Goal: Consume media (video, audio): Consume media (video, audio)

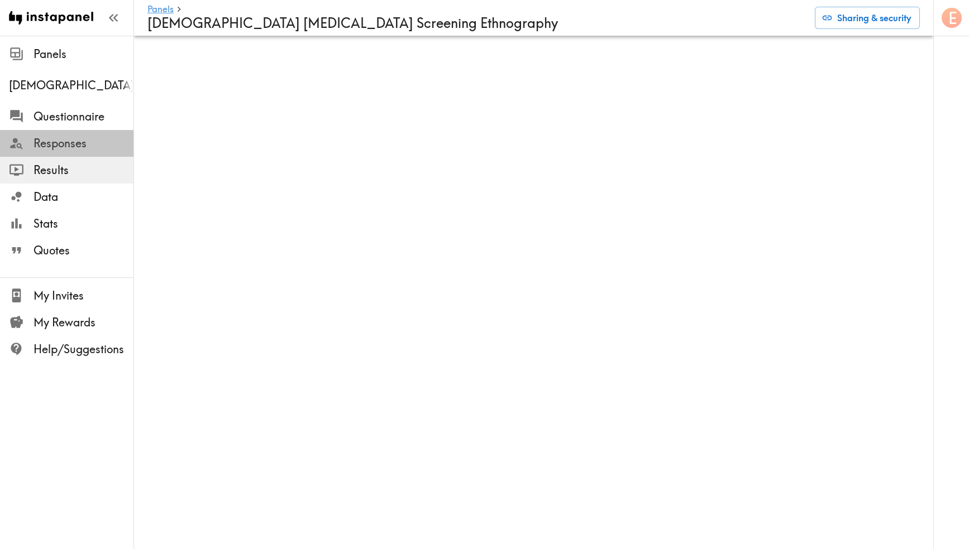
click at [60, 141] on span "Responses" at bounding box center [84, 144] width 100 height 16
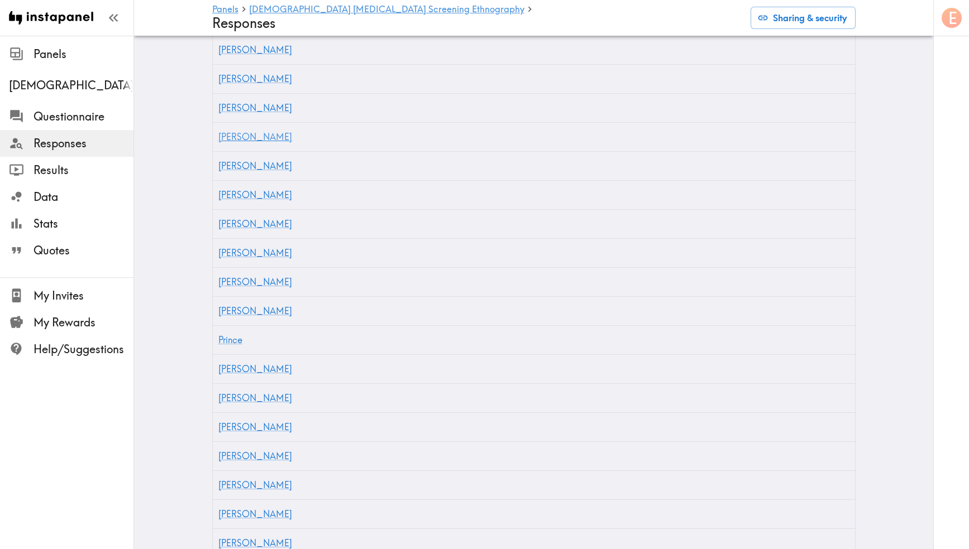
scroll to position [346, 0]
click at [226, 304] on link "[PERSON_NAME]" at bounding box center [255, 309] width 74 height 11
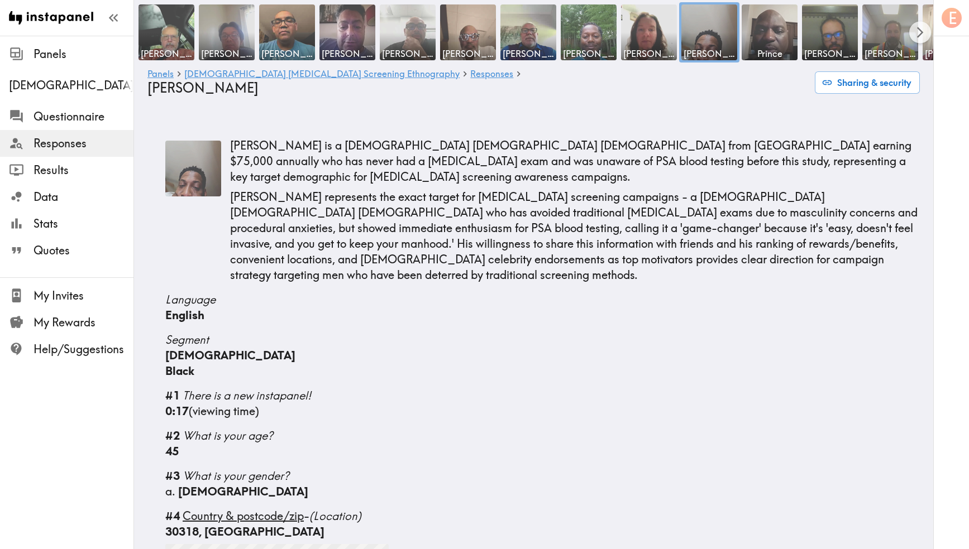
click at [195, 161] on img at bounding box center [193, 169] width 56 height 56
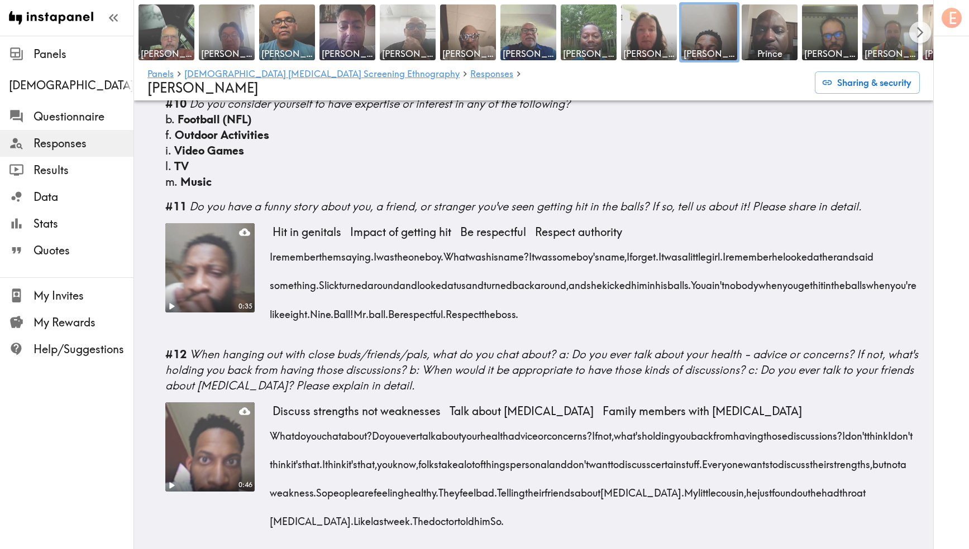
click at [224, 400] on video at bounding box center [210, 447] width 94 height 94
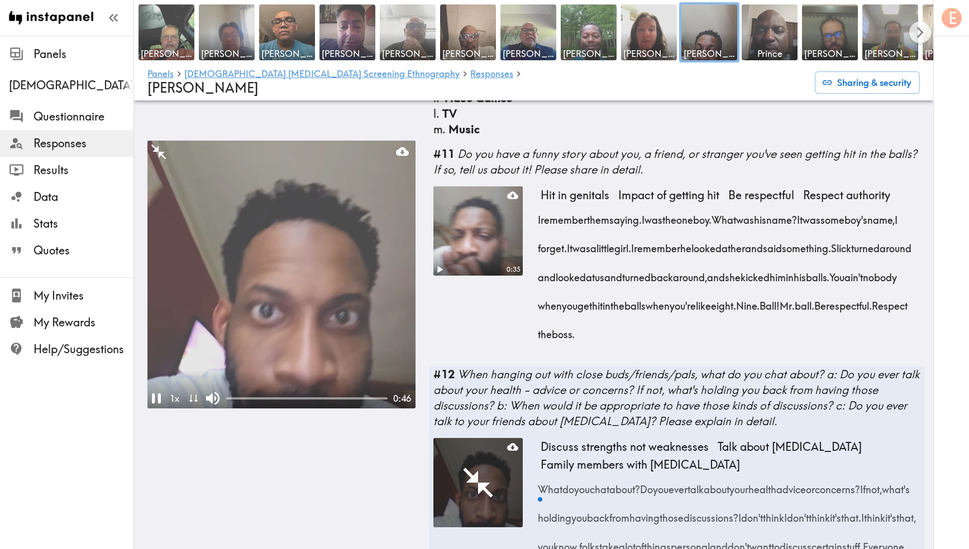
scroll to position [1121, 0]
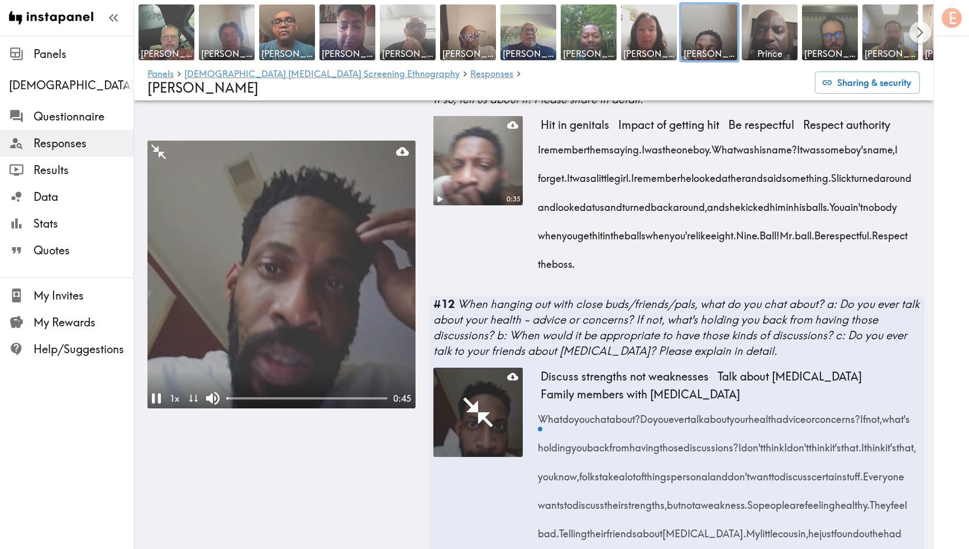
click at [319, 322] on video at bounding box center [281, 275] width 268 height 268
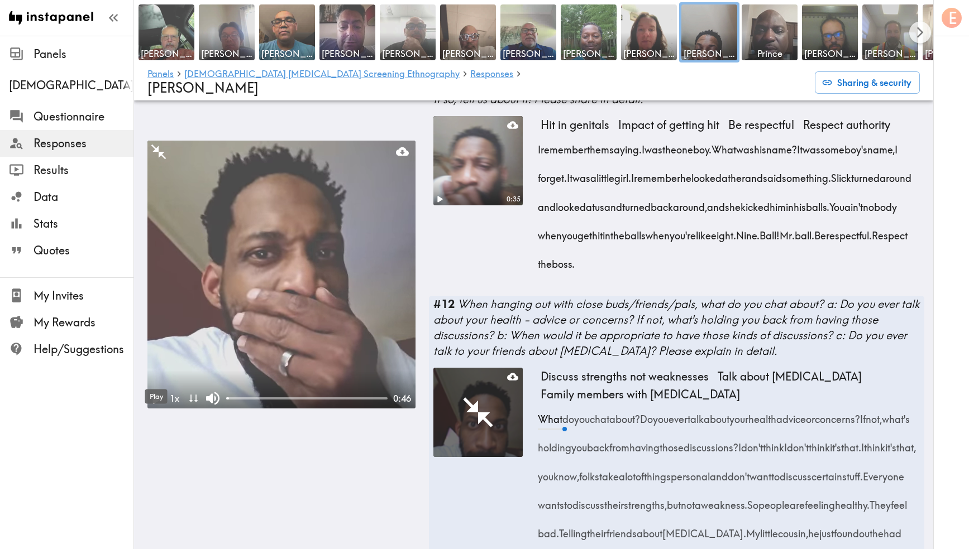
click at [157, 393] on icon "Play" at bounding box center [157, 398] width 9 height 11
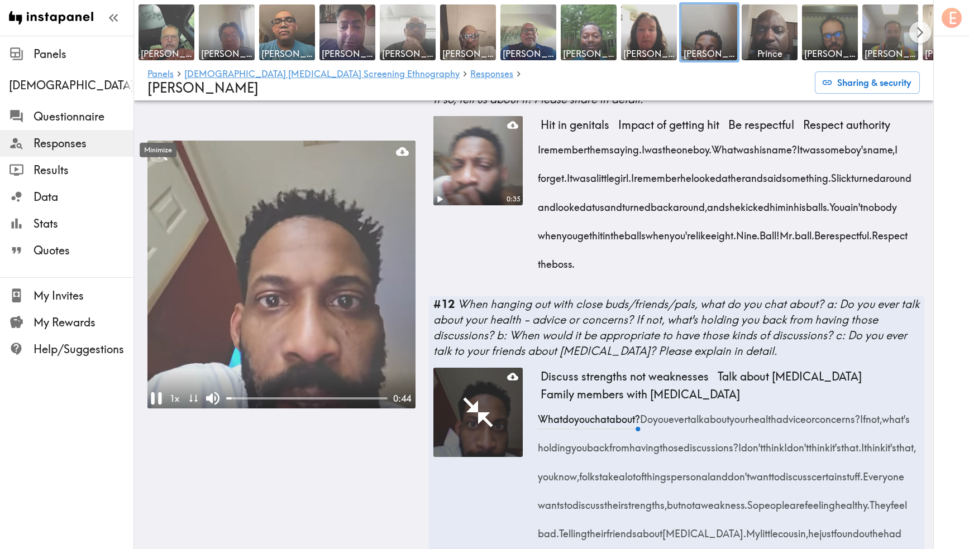
click at [159, 143] on icon "Minimize" at bounding box center [159, 152] width 18 height 18
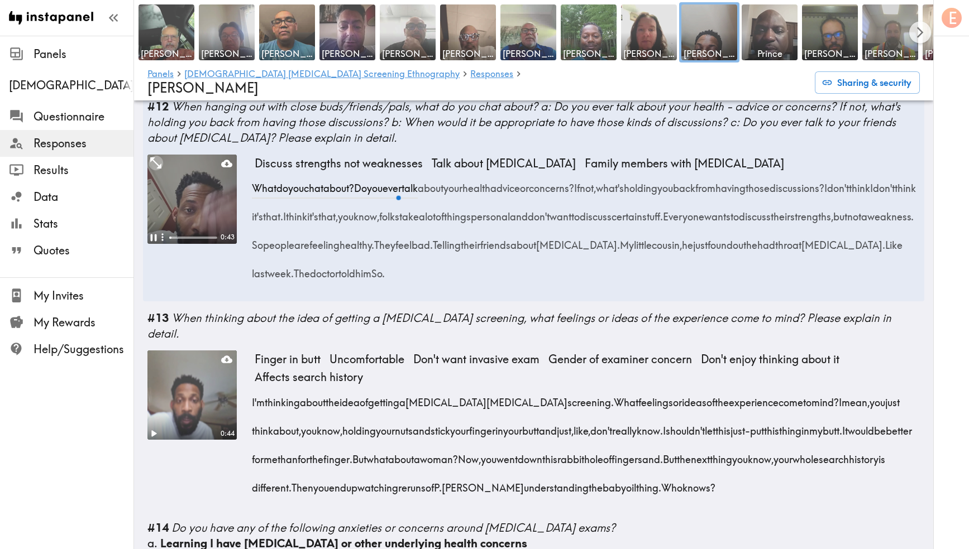
click at [154, 155] on icon "Expand" at bounding box center [156, 162] width 15 height 15
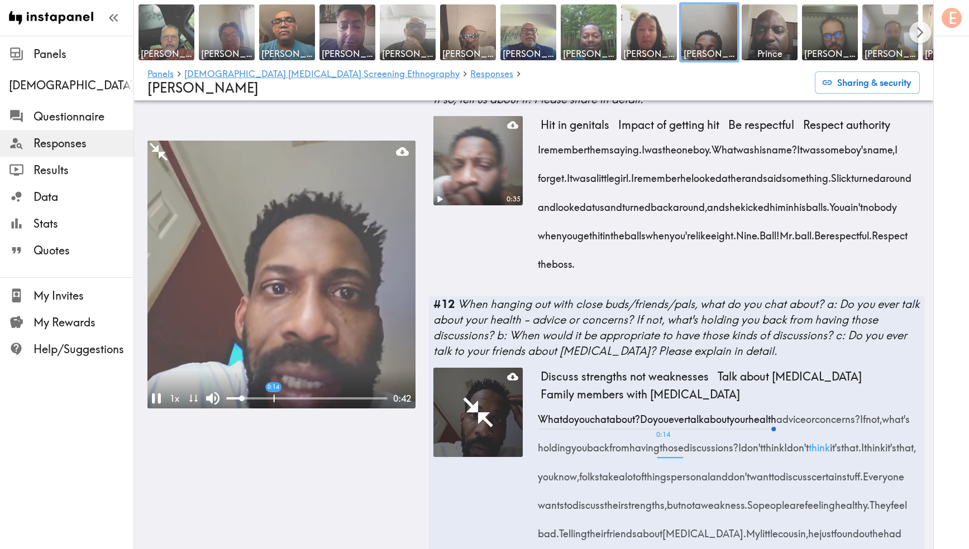
click at [278, 398] on div at bounding box center [306, 399] width 161 height 2
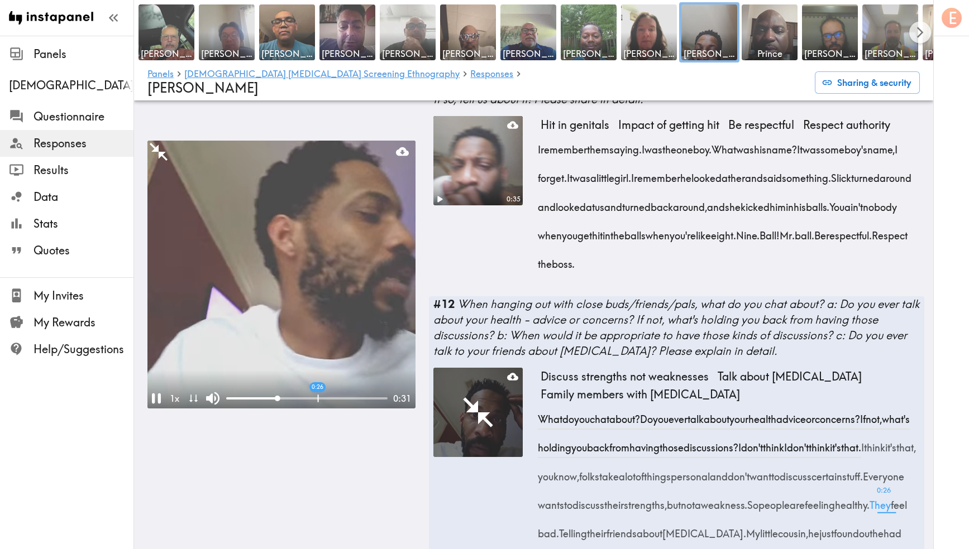
click at [318, 398] on div at bounding box center [306, 399] width 161 height 2
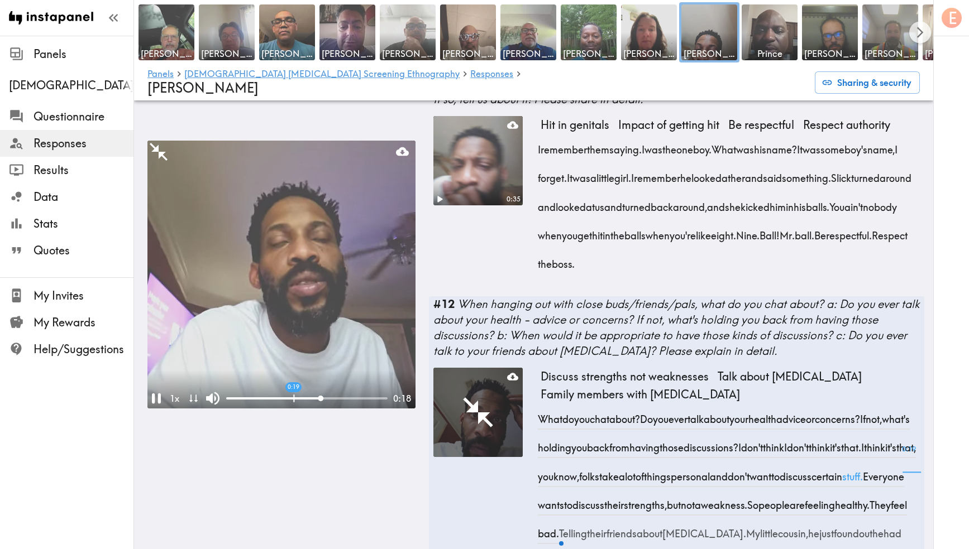
click at [294, 398] on div at bounding box center [273, 399] width 95 height 2
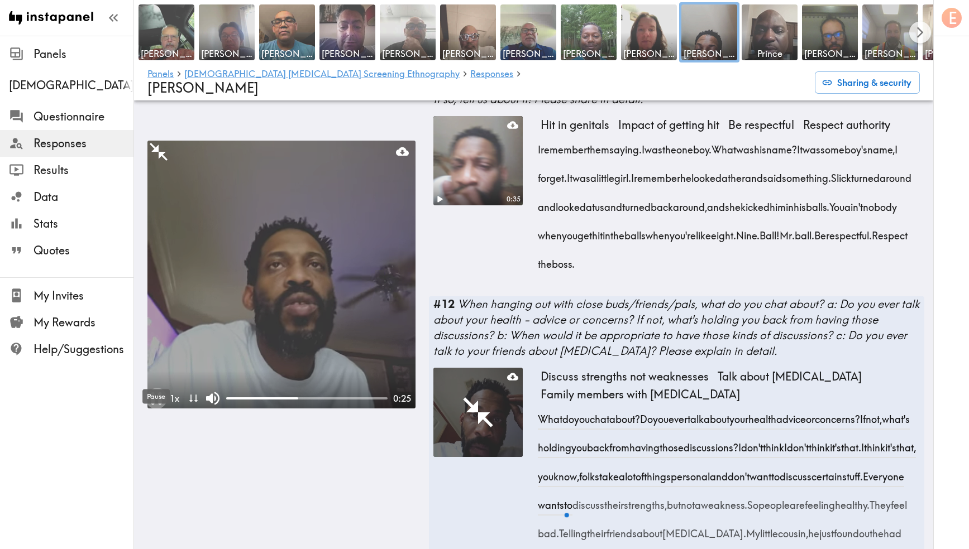
click at [152, 393] on icon "Pause" at bounding box center [156, 399] width 11 height 12
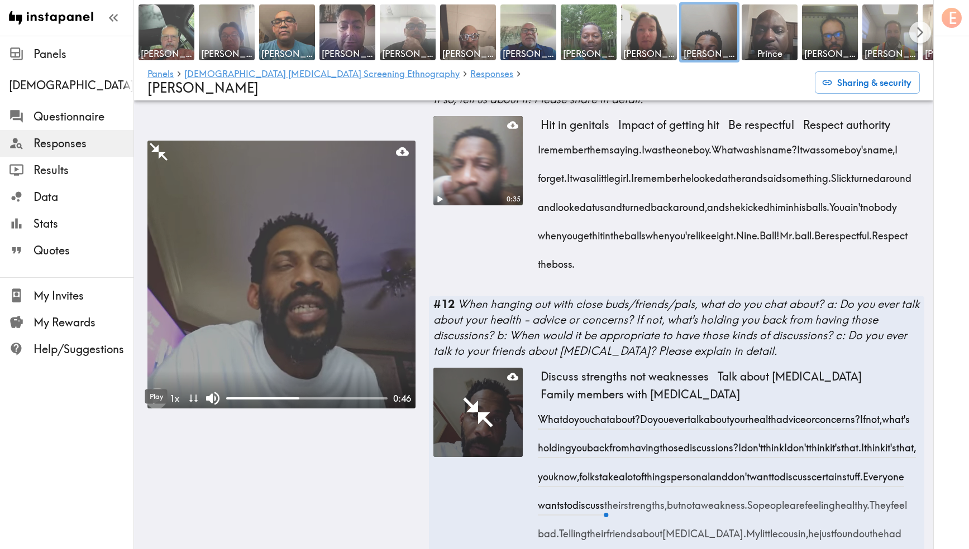
click at [152, 388] on icon "Play" at bounding box center [156, 398] width 21 height 21
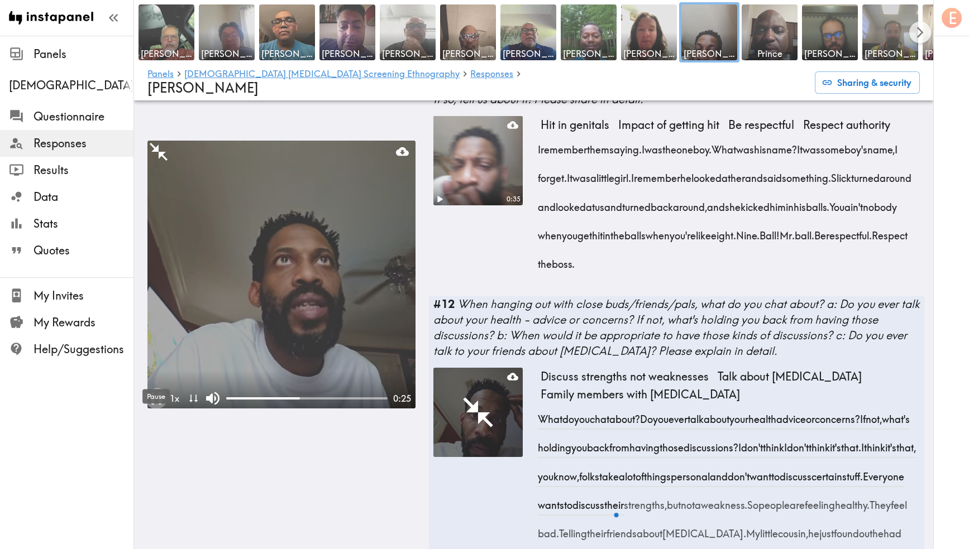
click at [152, 393] on icon "Pause" at bounding box center [156, 399] width 11 height 12
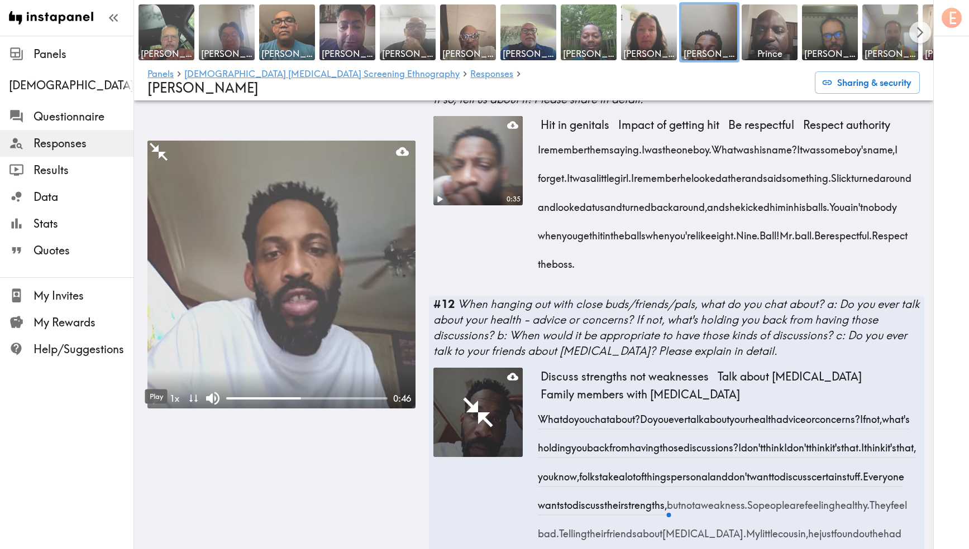
click at [152, 388] on icon "Play" at bounding box center [156, 398] width 21 height 21
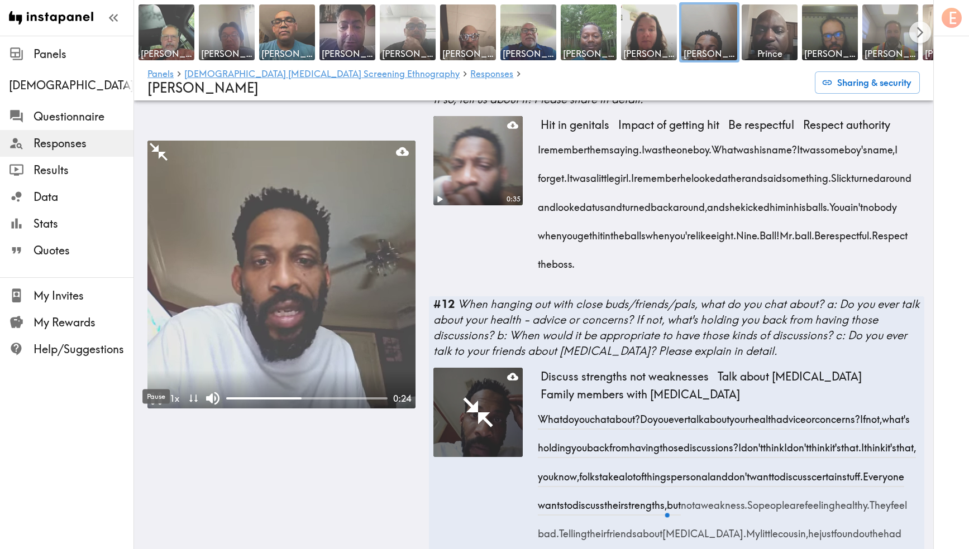
click at [152, 393] on icon "Pause" at bounding box center [156, 399] width 11 height 12
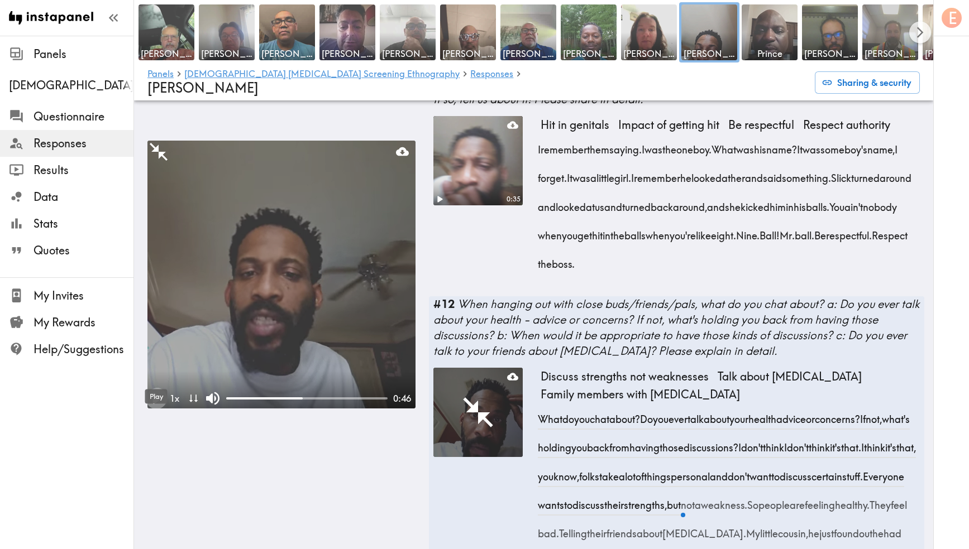
click at [152, 388] on icon "Play" at bounding box center [156, 398] width 21 height 21
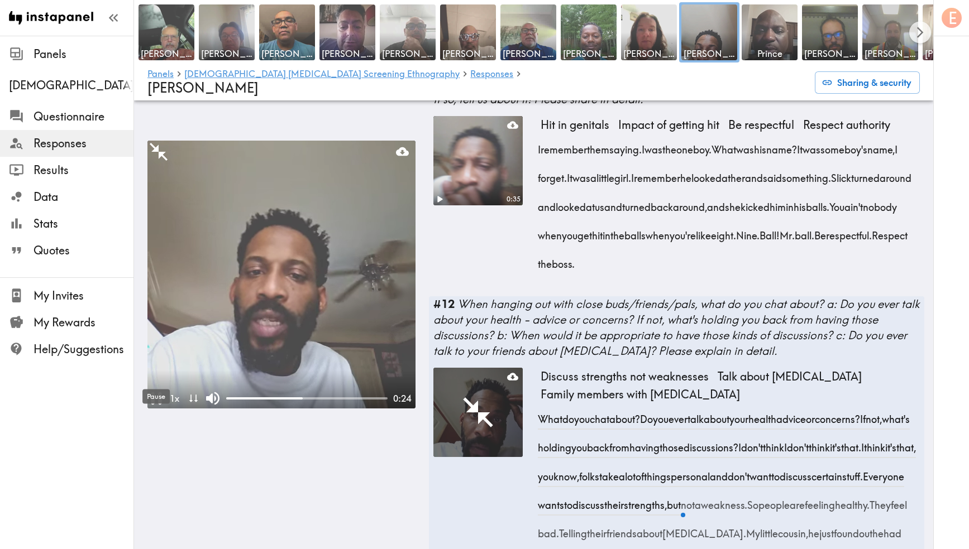
click at [152, 393] on icon "Pause" at bounding box center [156, 399] width 11 height 12
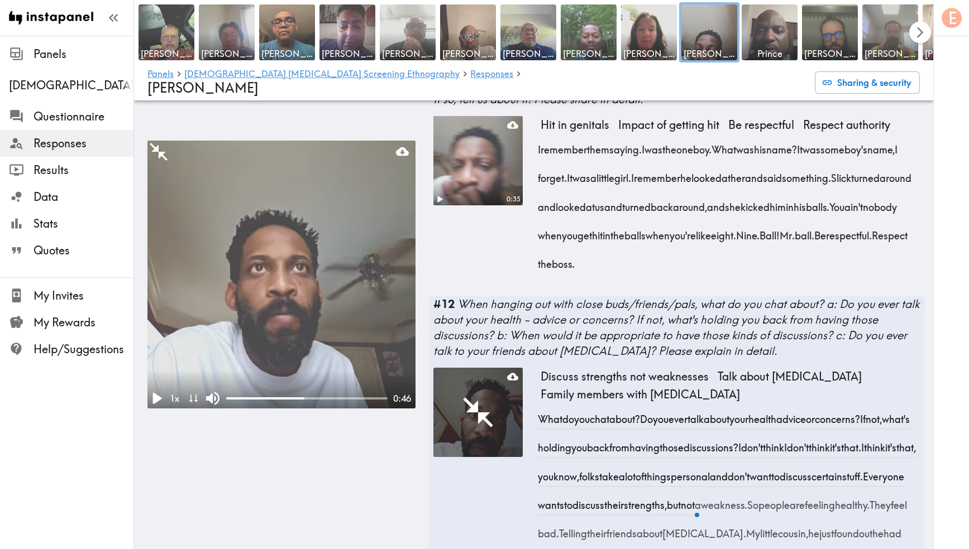
click at [916, 32] on icon "Scroll right" at bounding box center [919, 32] width 13 height 13
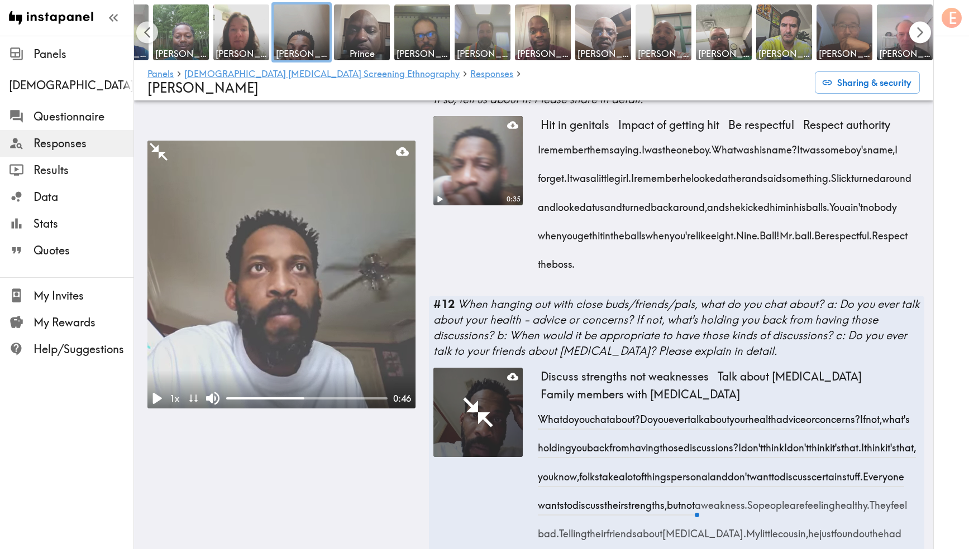
scroll to position [0, 532]
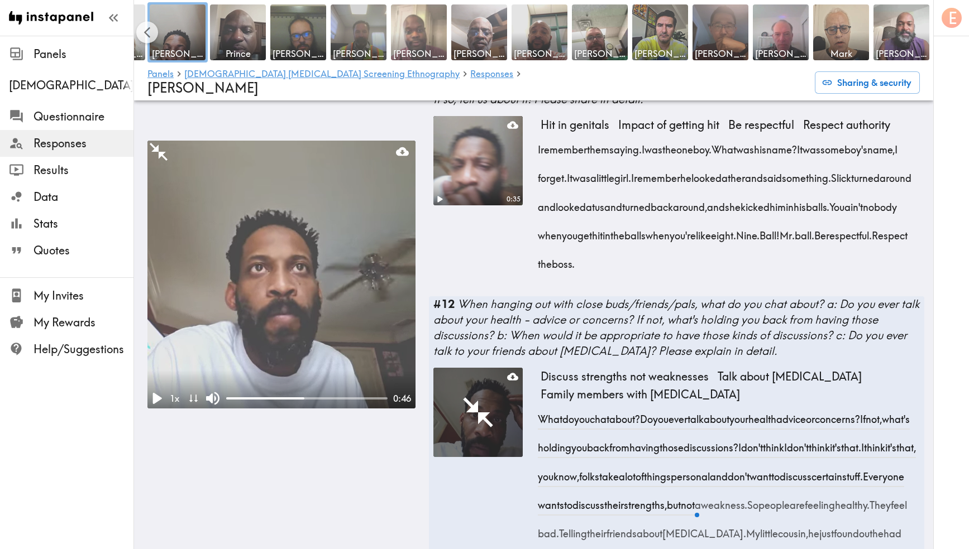
click at [429, 40] on img at bounding box center [419, 32] width 59 height 59
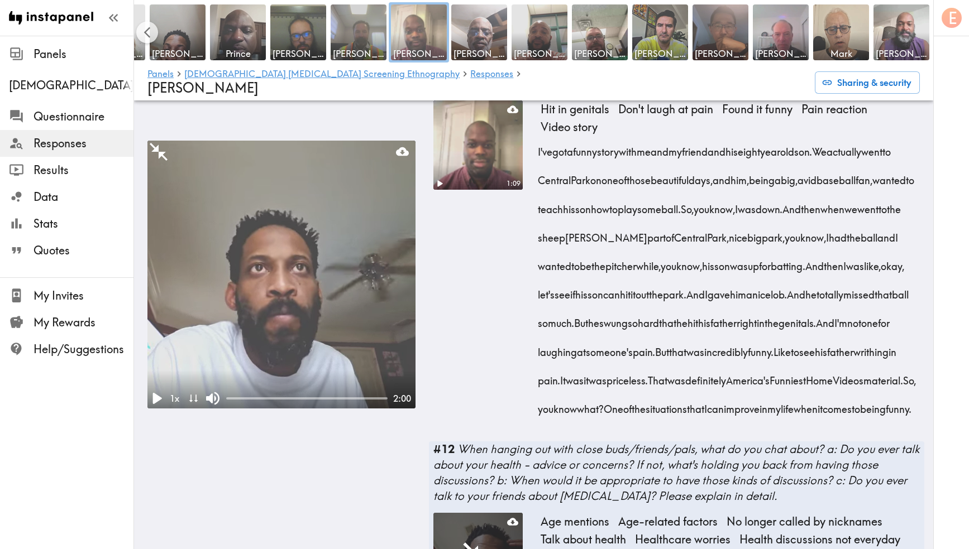
scroll to position [1692, 0]
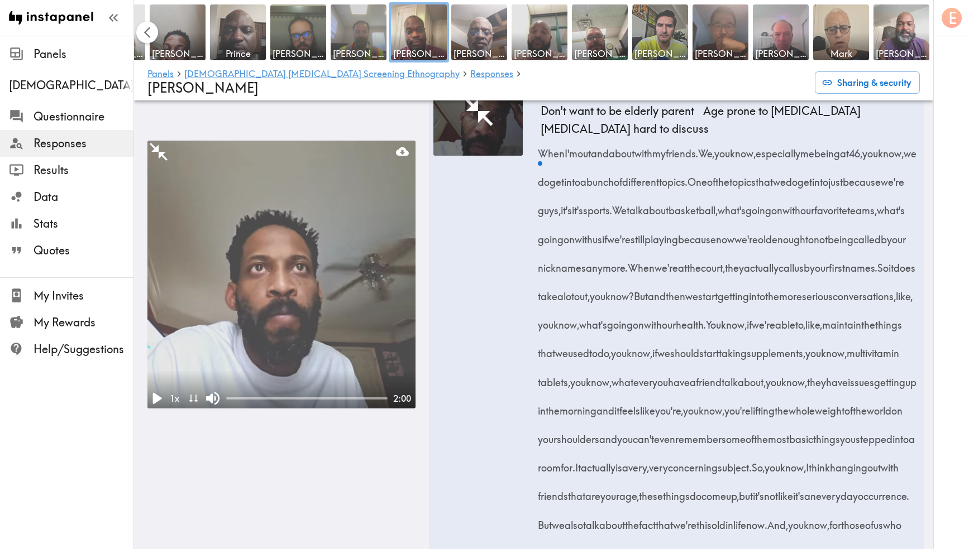
click at [145, 36] on icon "Scroll left" at bounding box center [147, 32] width 13 height 13
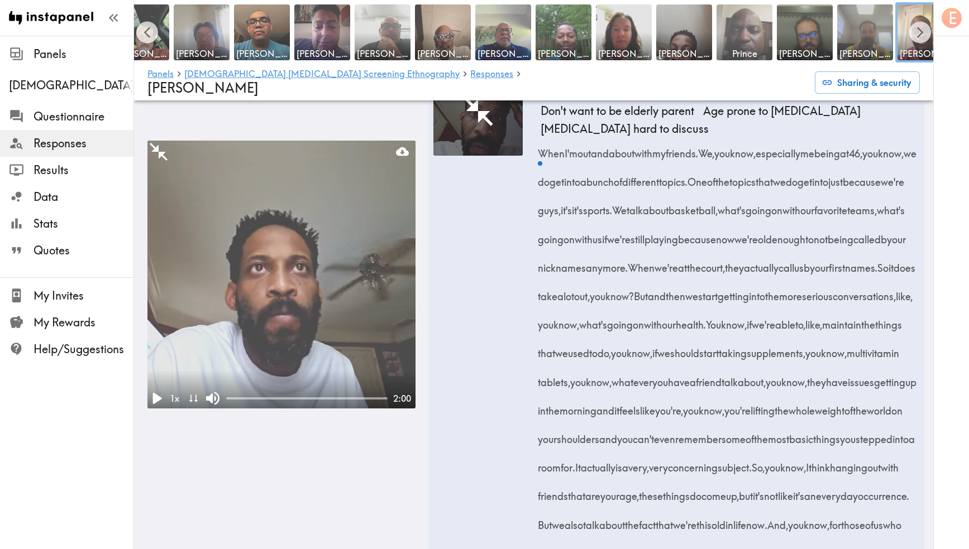
scroll to position [0, 0]
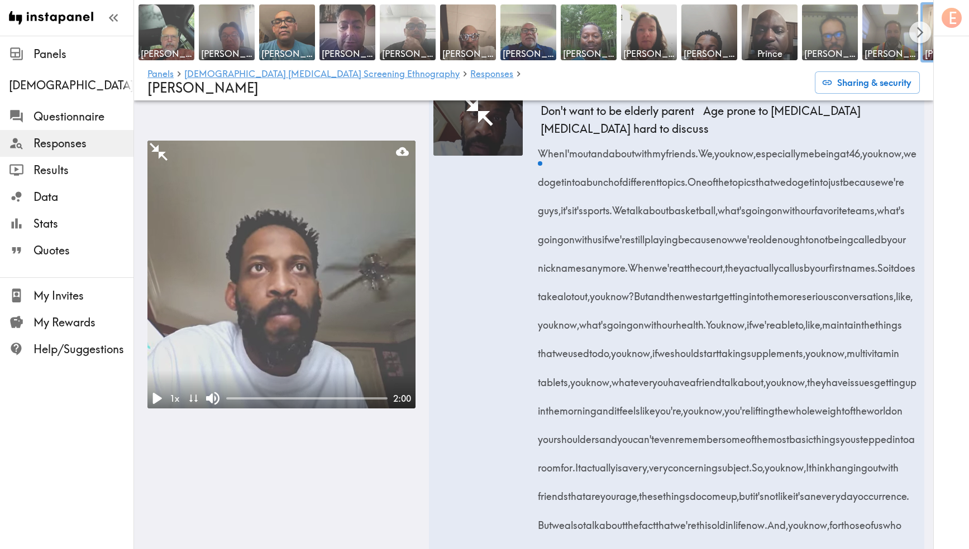
click at [822, 35] on img at bounding box center [830, 32] width 59 height 59
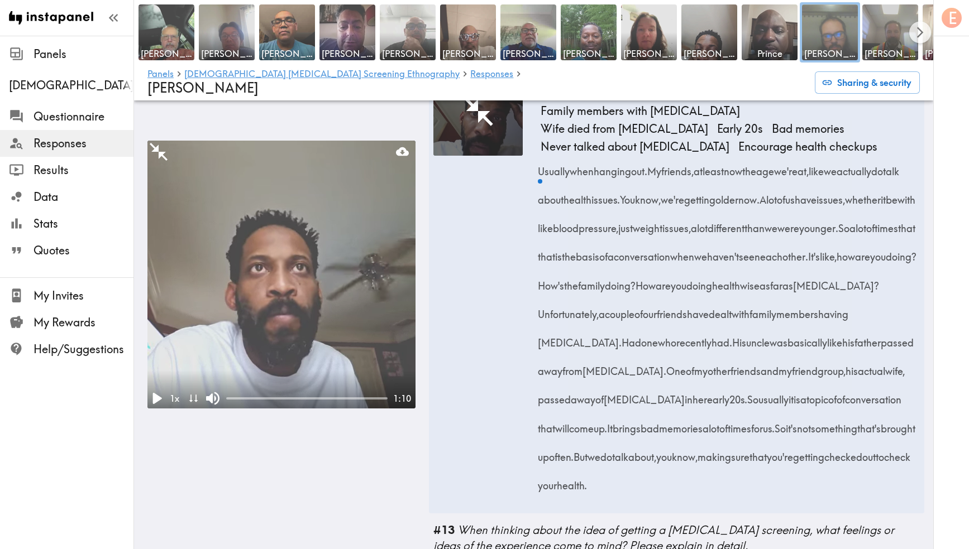
scroll to position [1617, 0]
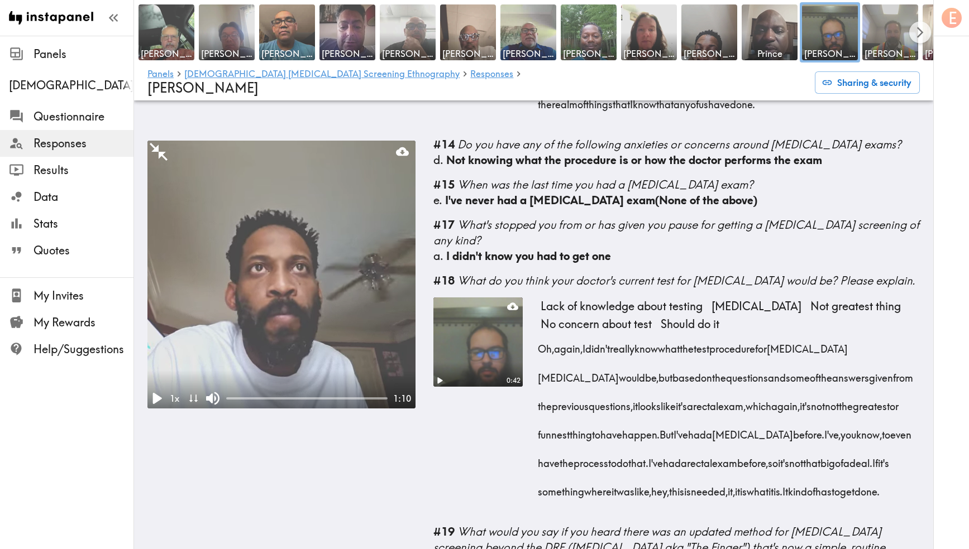
click at [478, 355] on video at bounding box center [478, 342] width 94 height 94
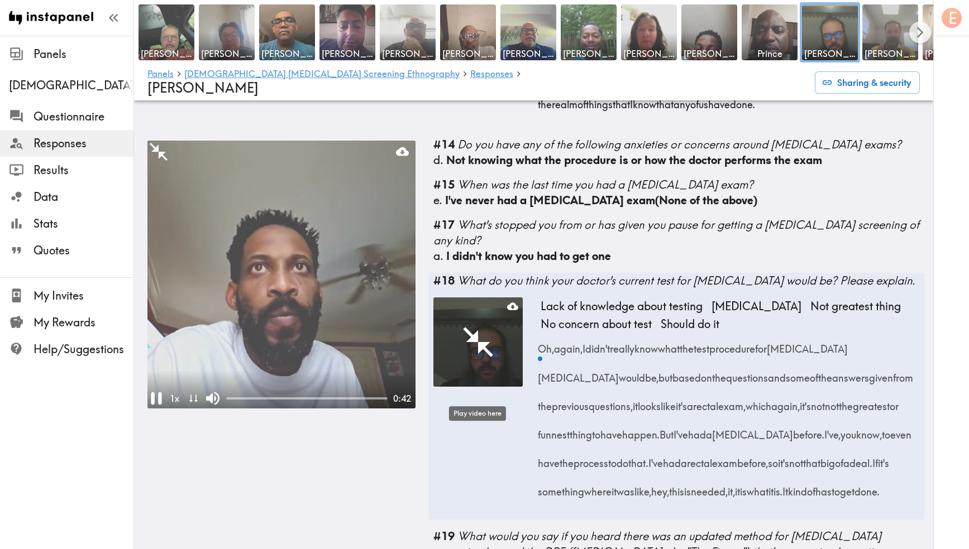
scroll to position [2414, 0]
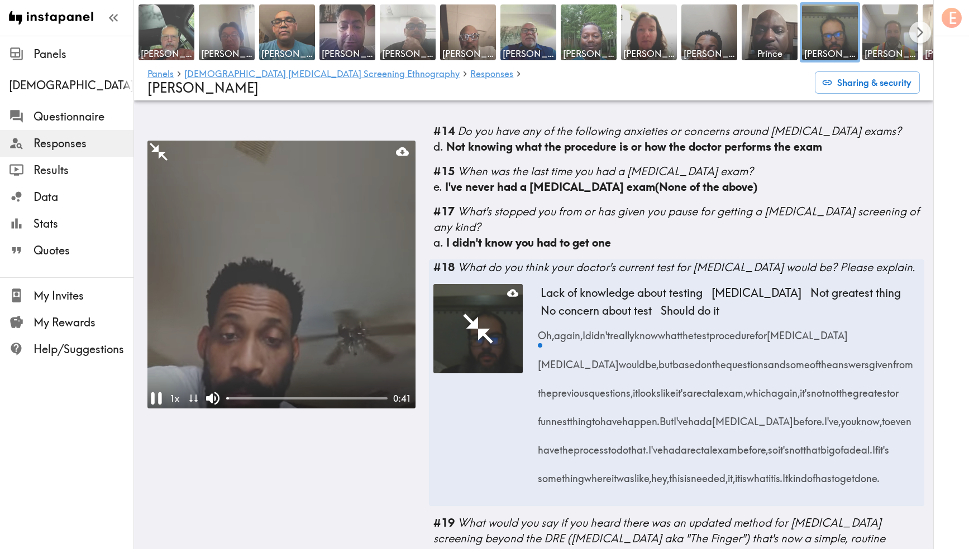
click at [332, 313] on video at bounding box center [281, 275] width 268 height 268
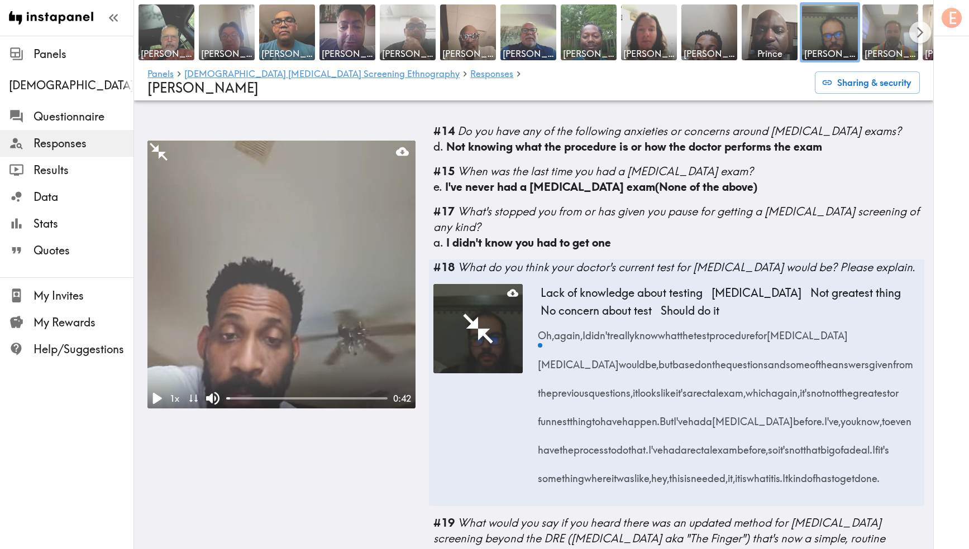
click at [332, 313] on video at bounding box center [281, 275] width 268 height 268
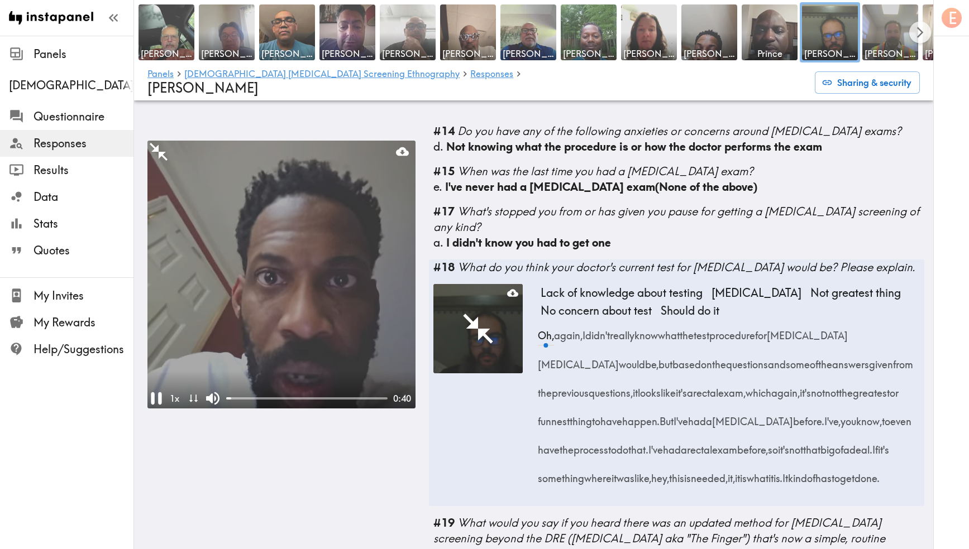
click at [332, 313] on video at bounding box center [281, 275] width 268 height 268
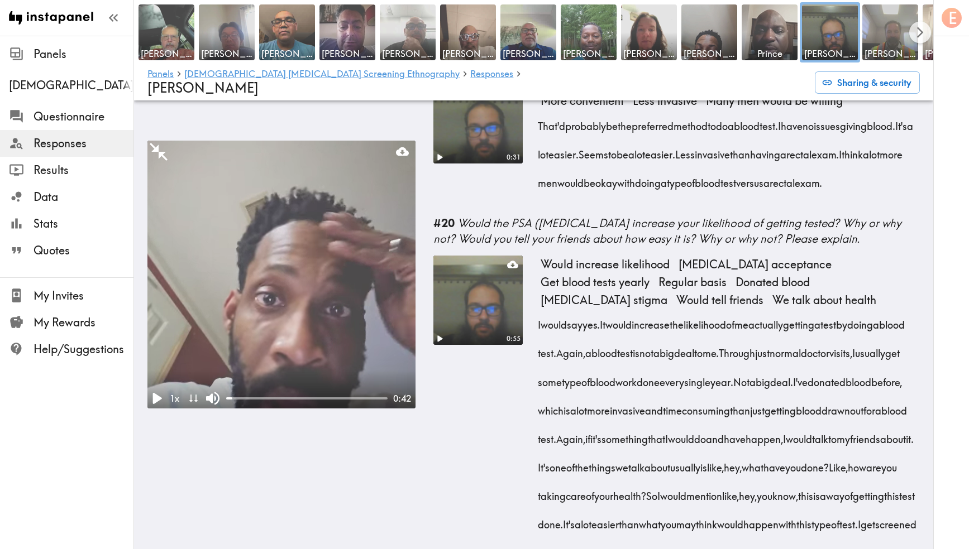
scroll to position [2915, 0]
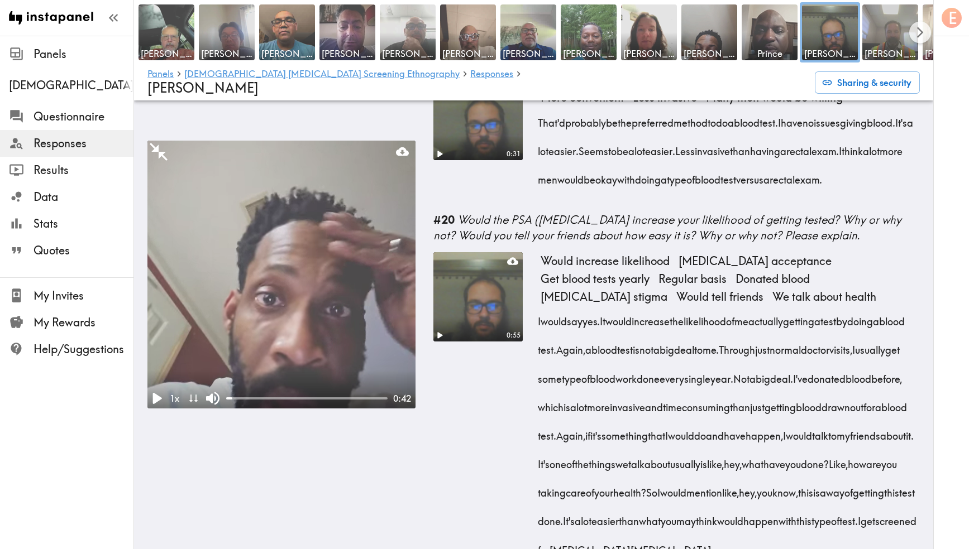
click at [487, 344] on video at bounding box center [478, 297] width 94 height 94
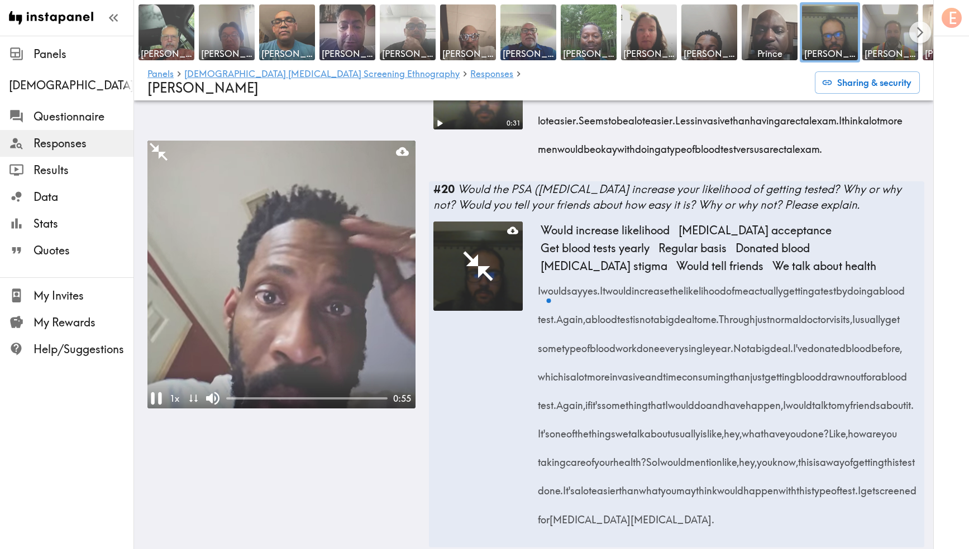
scroll to position [3054, 0]
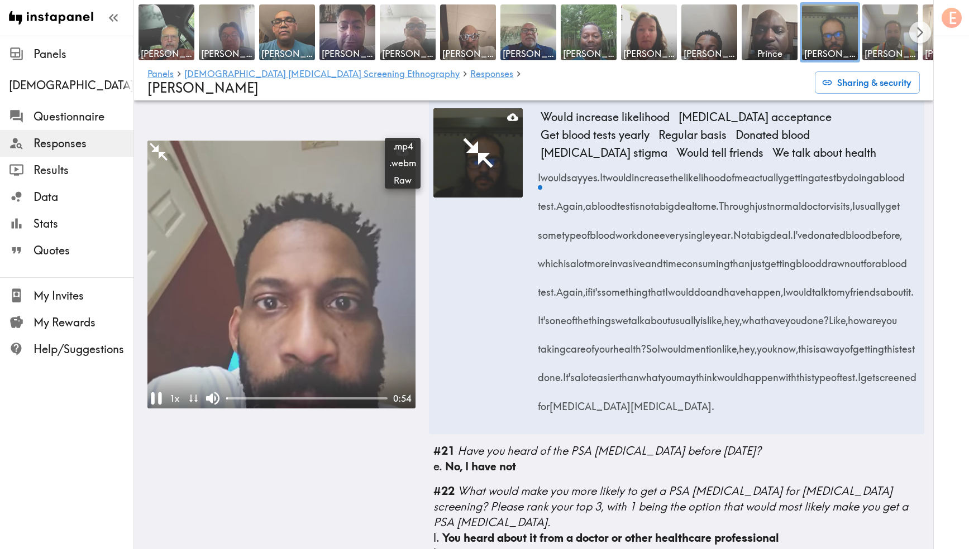
click at [278, 298] on video at bounding box center [281, 275] width 268 height 268
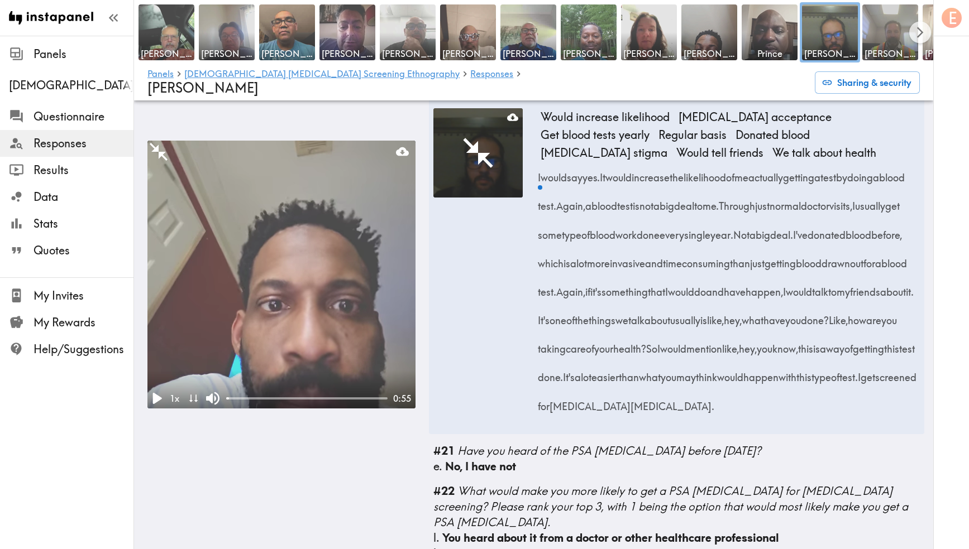
click at [160, 143] on icon "Minimize" at bounding box center [159, 152] width 18 height 18
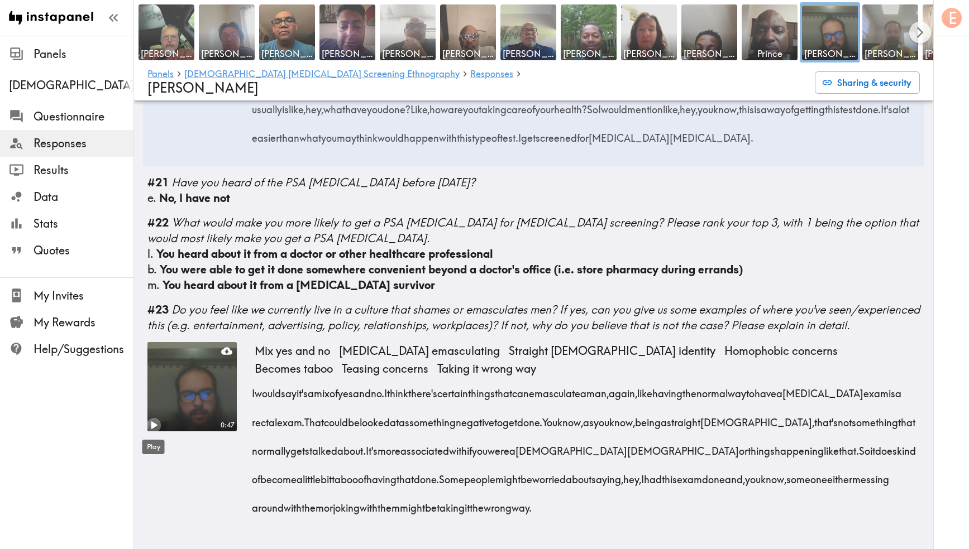
click at [157, 422] on icon "Play" at bounding box center [153, 425] width 15 height 15
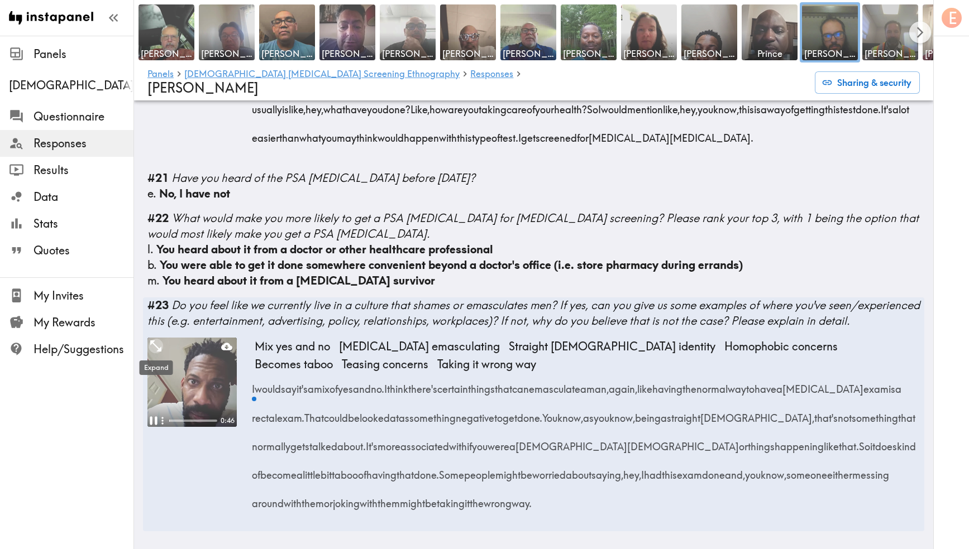
click at [158, 346] on icon "Expand" at bounding box center [156, 346] width 15 height 15
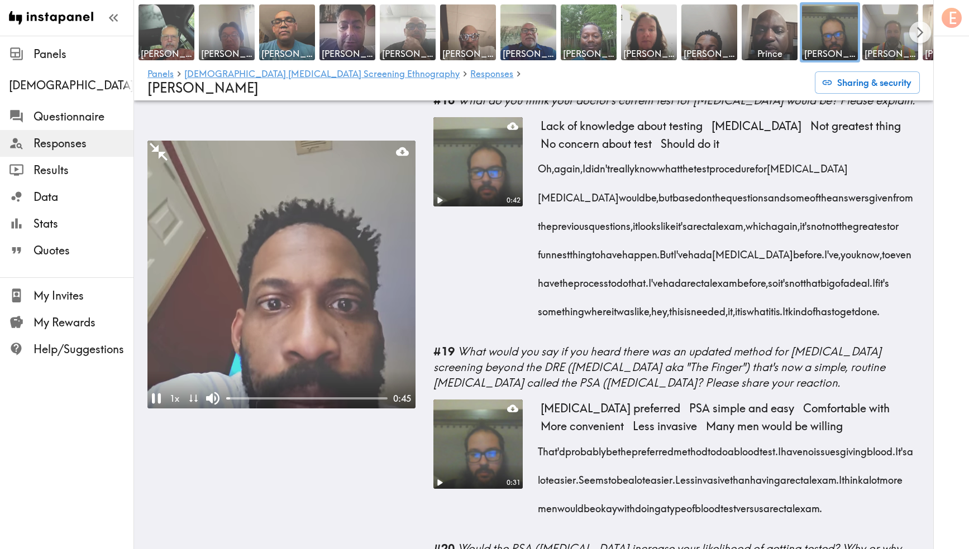
scroll to position [2584, 0]
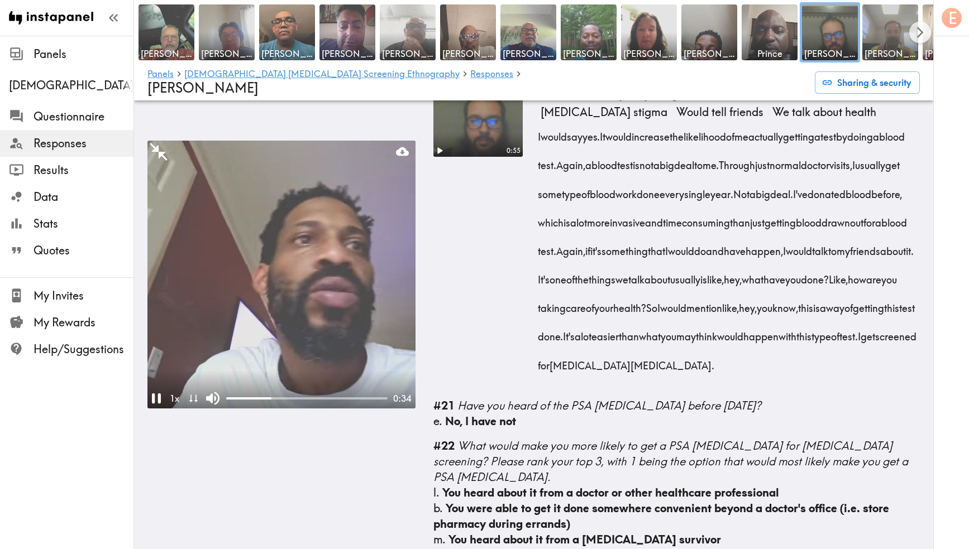
click at [480, 159] on video at bounding box center [478, 112] width 94 height 94
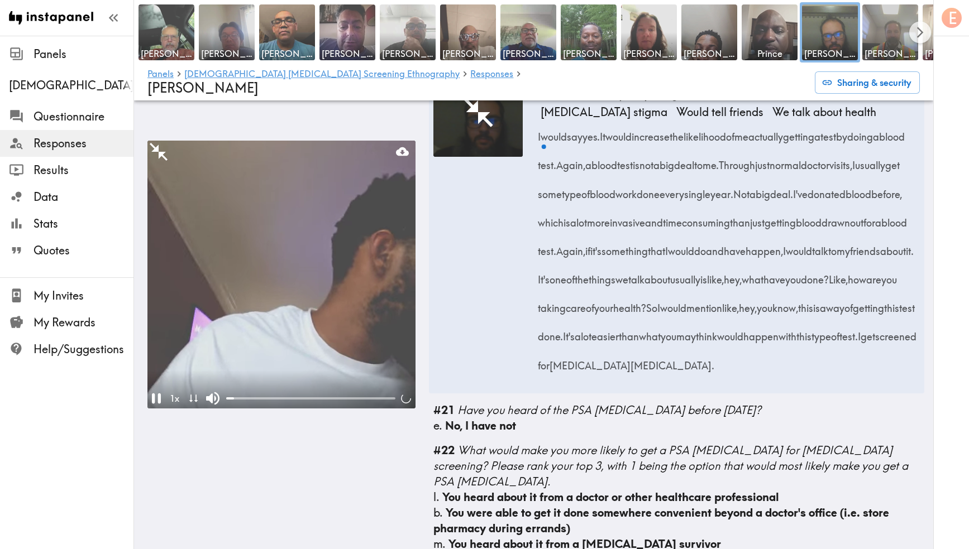
scroll to position [3088, 0]
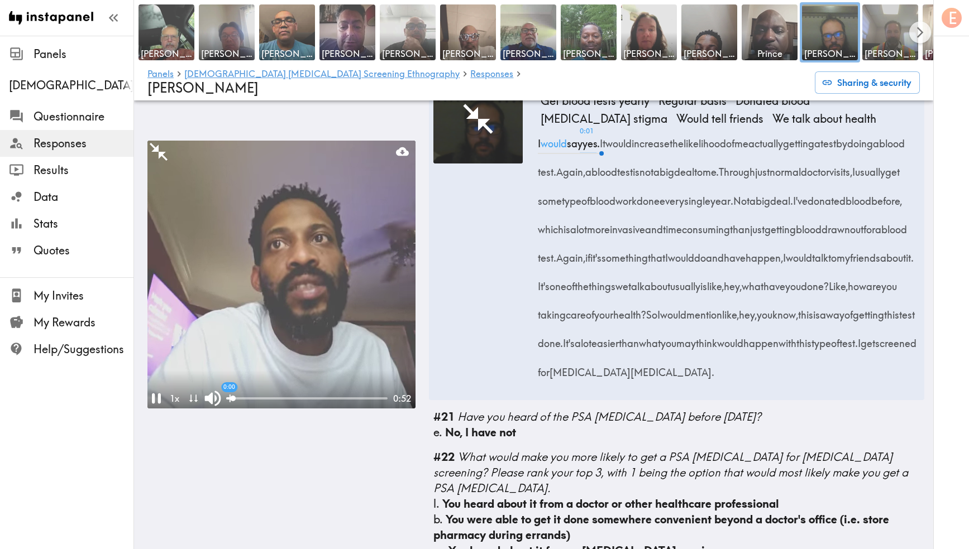
drag, startPoint x: 232, startPoint y: 378, endPoint x: 211, endPoint y: 378, distance: 21.8
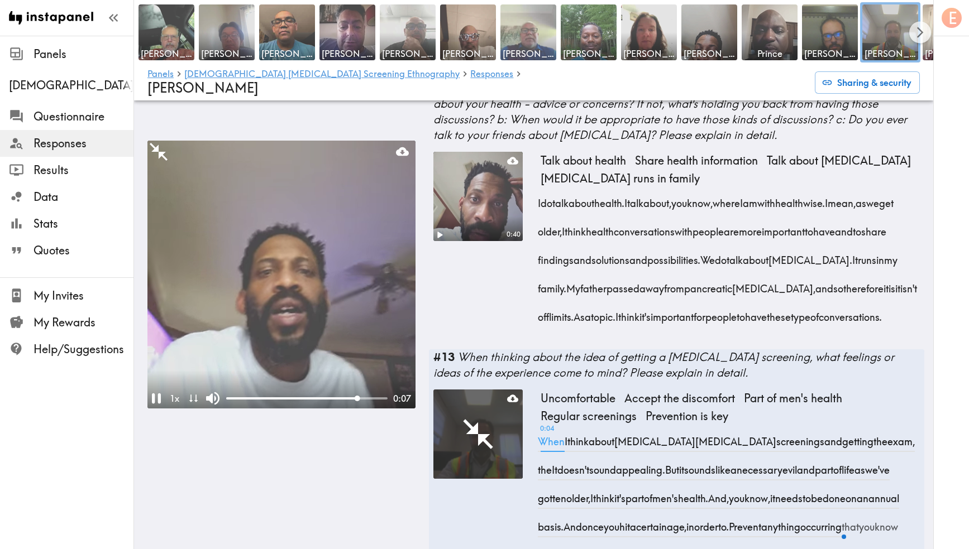
scroll to position [1666, 0]
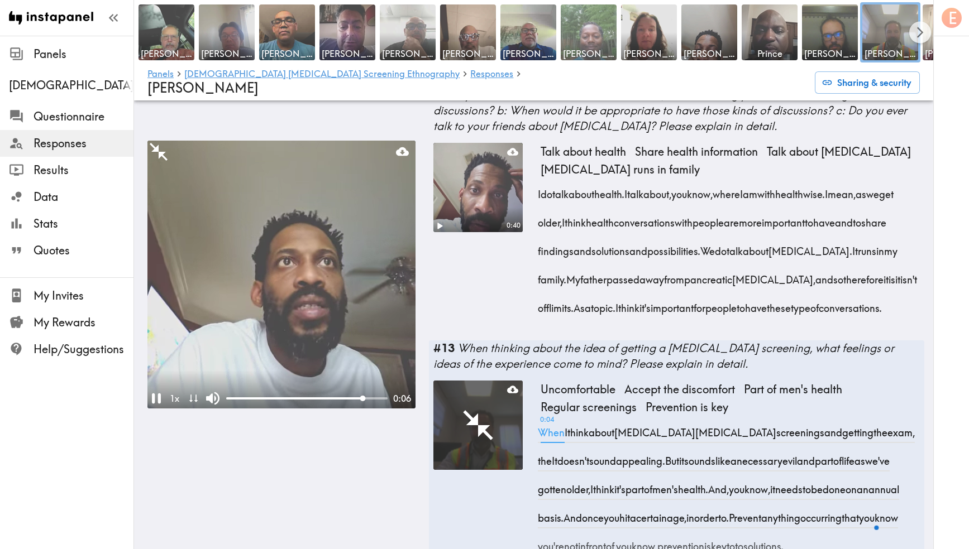
click at [596, 46] on img at bounding box center [588, 32] width 59 height 59
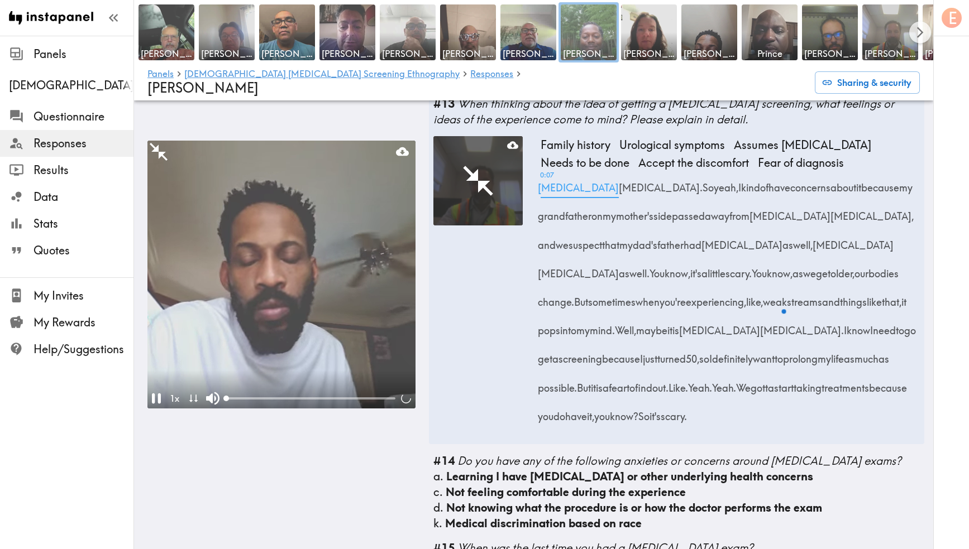
scroll to position [1551, 0]
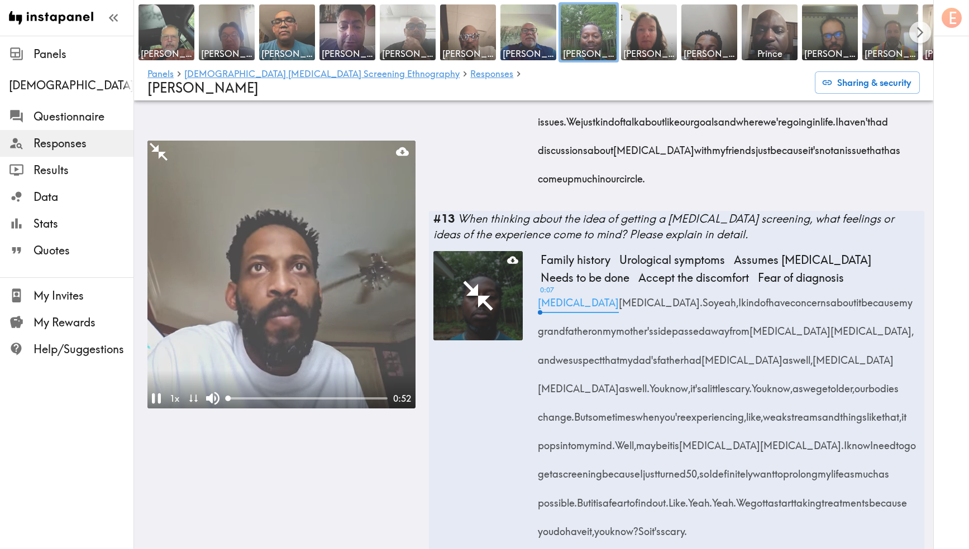
click at [211, 346] on video at bounding box center [281, 275] width 268 height 268
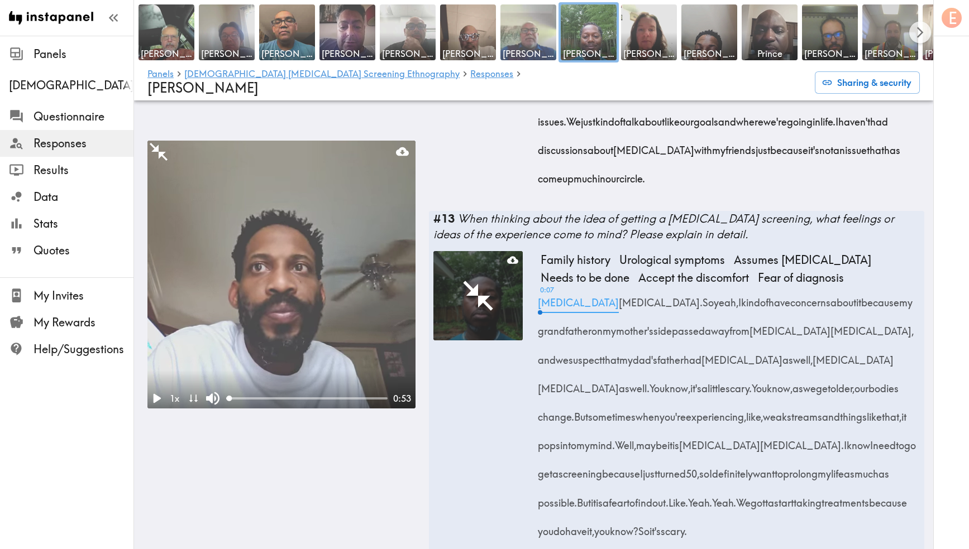
click at [530, 31] on img at bounding box center [528, 32] width 59 height 59
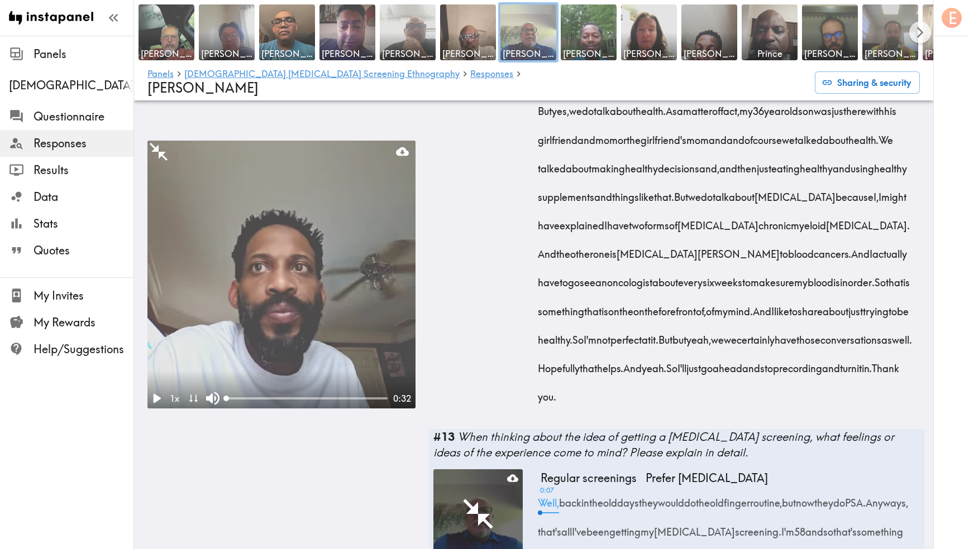
scroll to position [1560, 0]
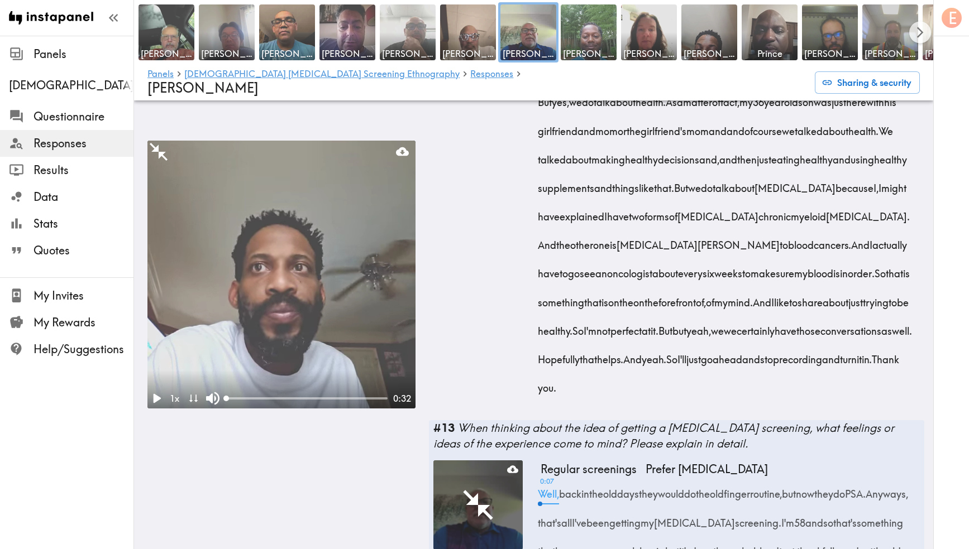
click at [254, 293] on video at bounding box center [281, 275] width 268 height 268
click at [280, 293] on video at bounding box center [281, 275] width 268 height 268
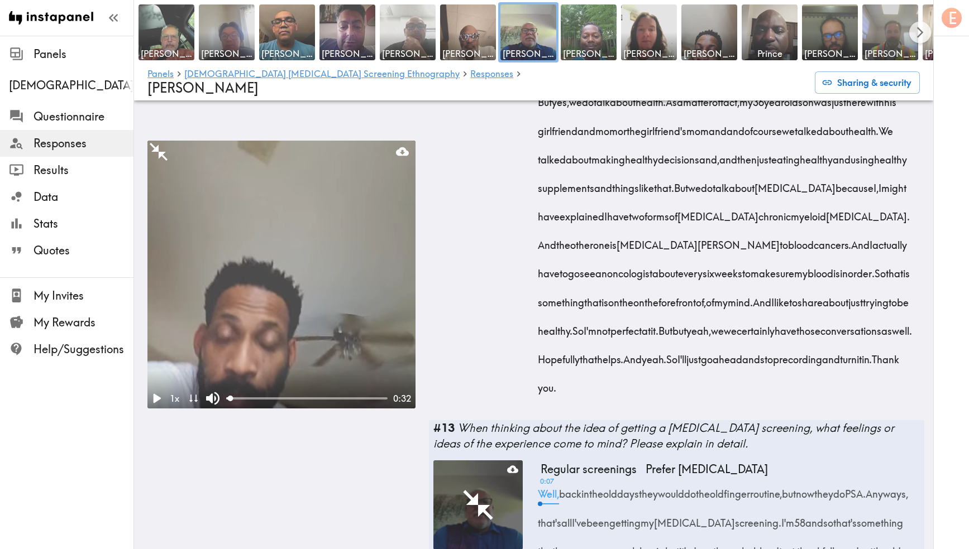
click at [280, 293] on video at bounding box center [281, 275] width 268 height 268
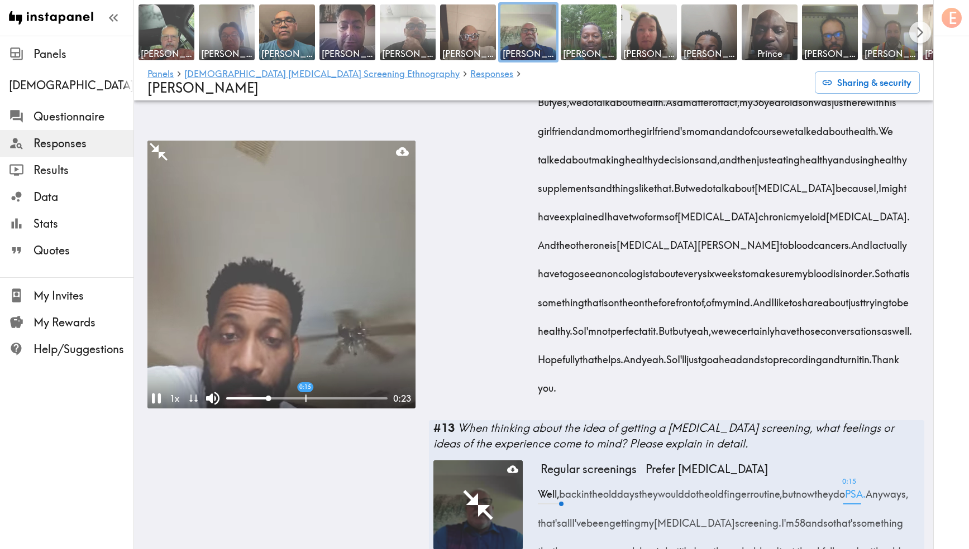
click at [306, 393] on div "0:15" at bounding box center [306, 398] width 161 height 11
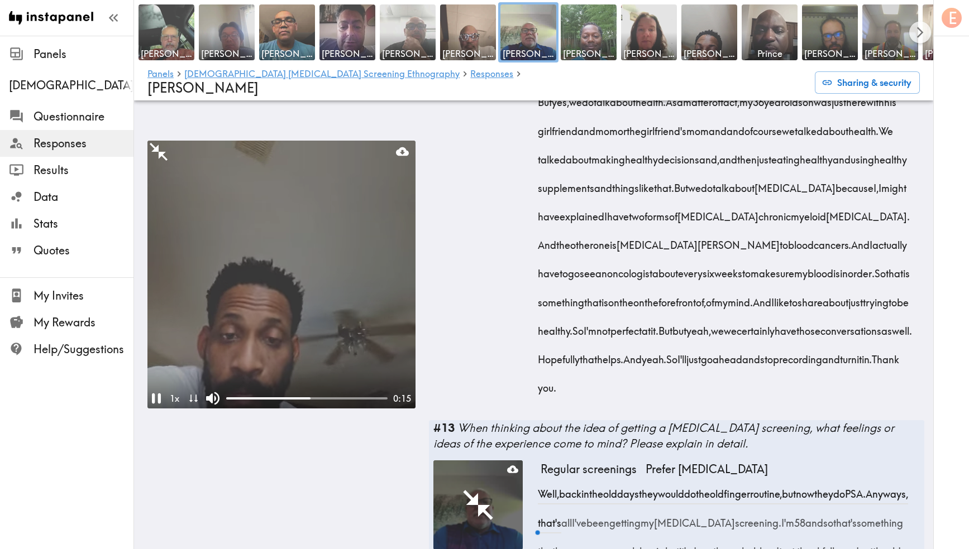
click at [339, 342] on video at bounding box center [281, 275] width 268 height 268
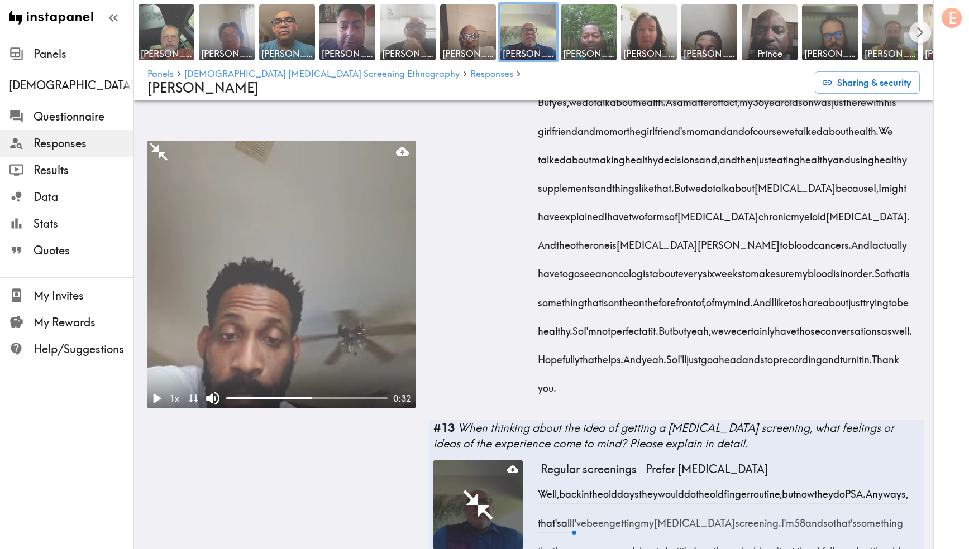
click at [350, 307] on video at bounding box center [281, 275] width 268 height 268
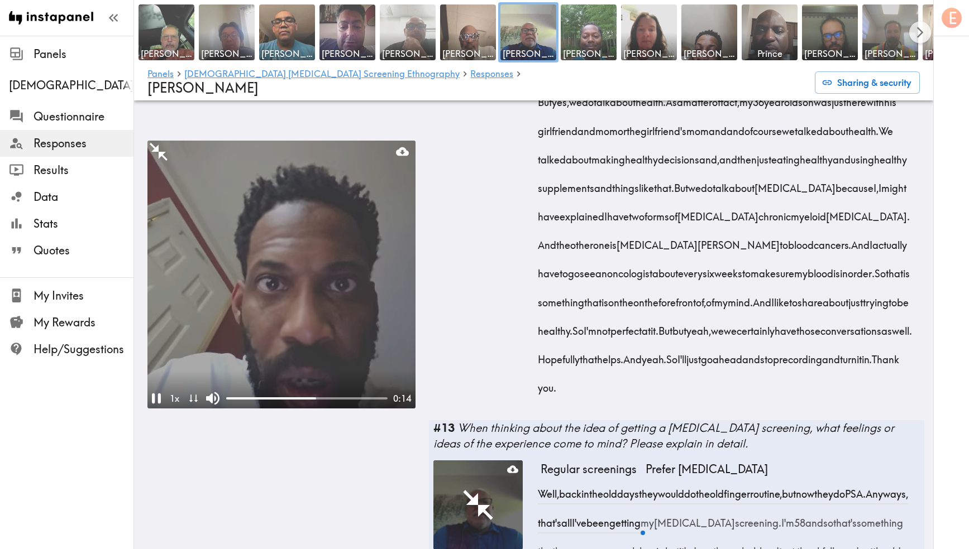
click at [350, 307] on video at bounding box center [281, 275] width 268 height 268
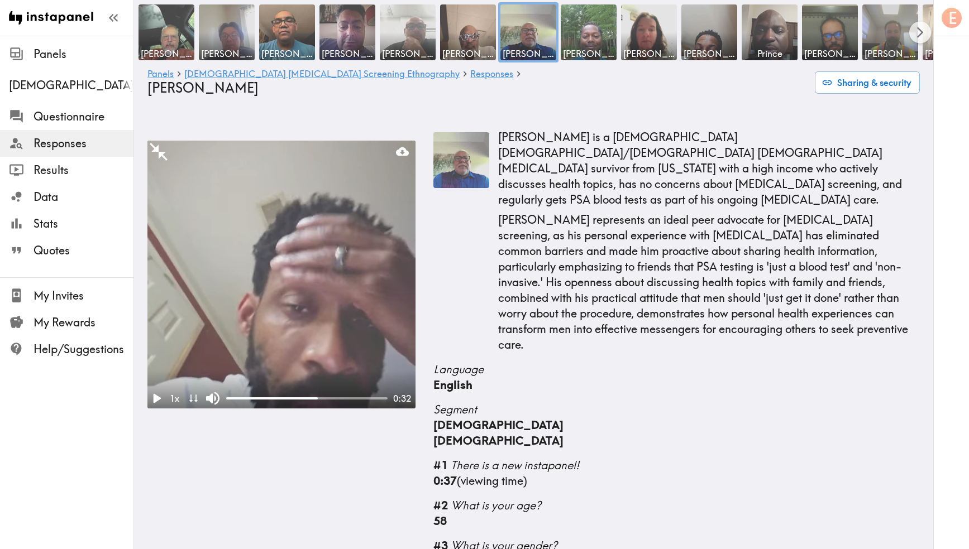
scroll to position [0, 0]
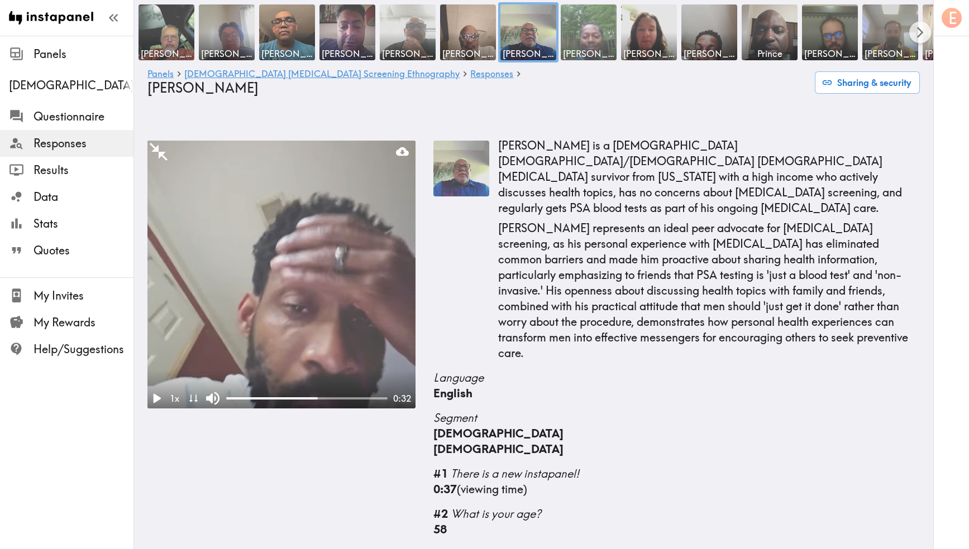
click at [597, 36] on img at bounding box center [588, 32] width 59 height 59
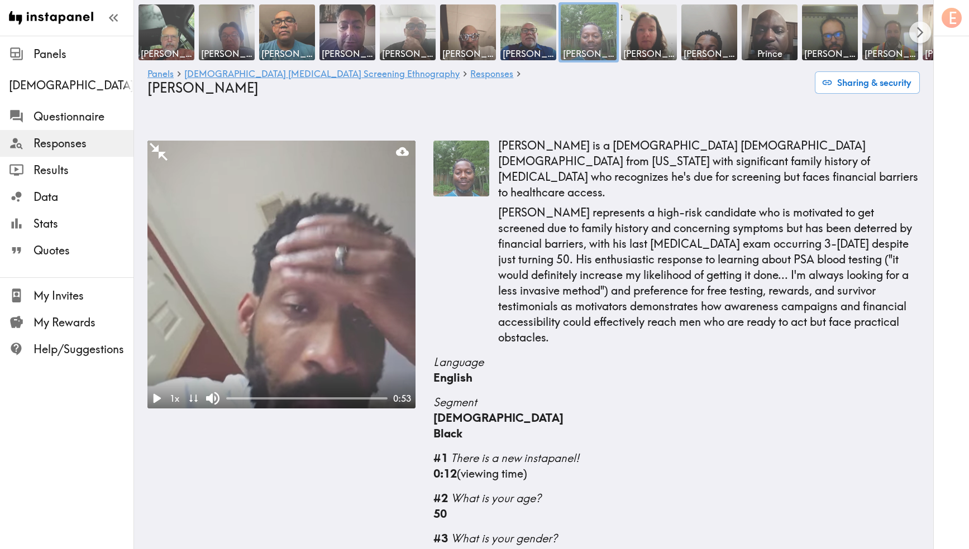
scroll to position [1551, 0]
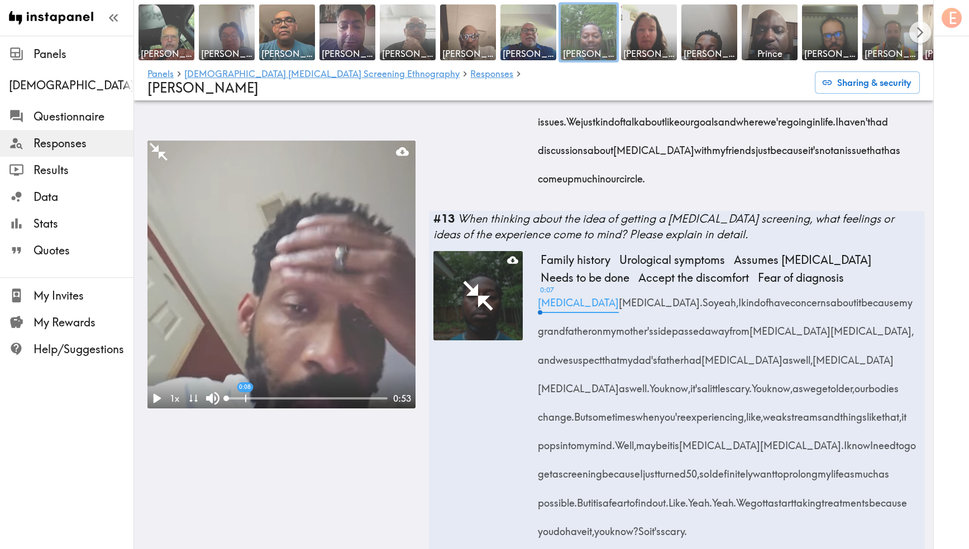
click at [261, 398] on div at bounding box center [306, 399] width 161 height 2
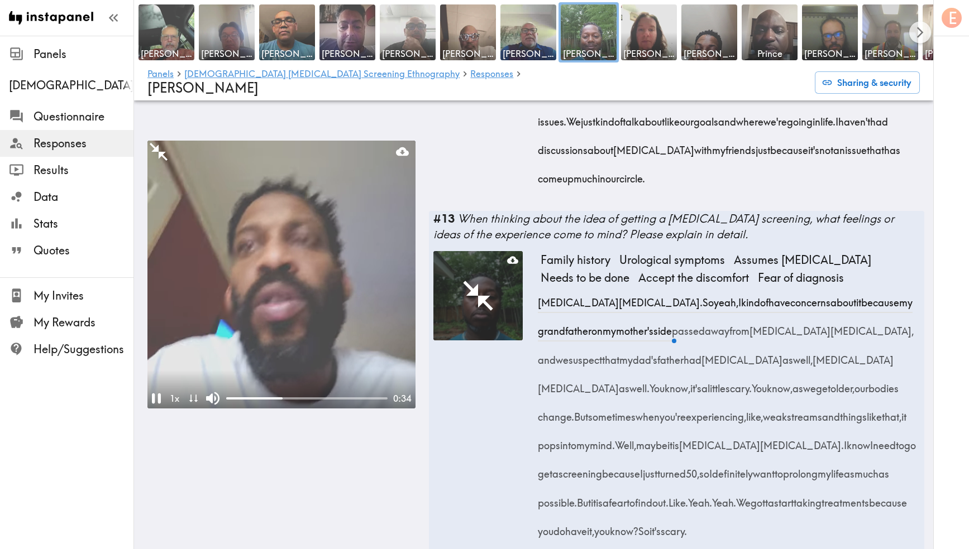
click at [365, 267] on video at bounding box center [281, 275] width 268 height 268
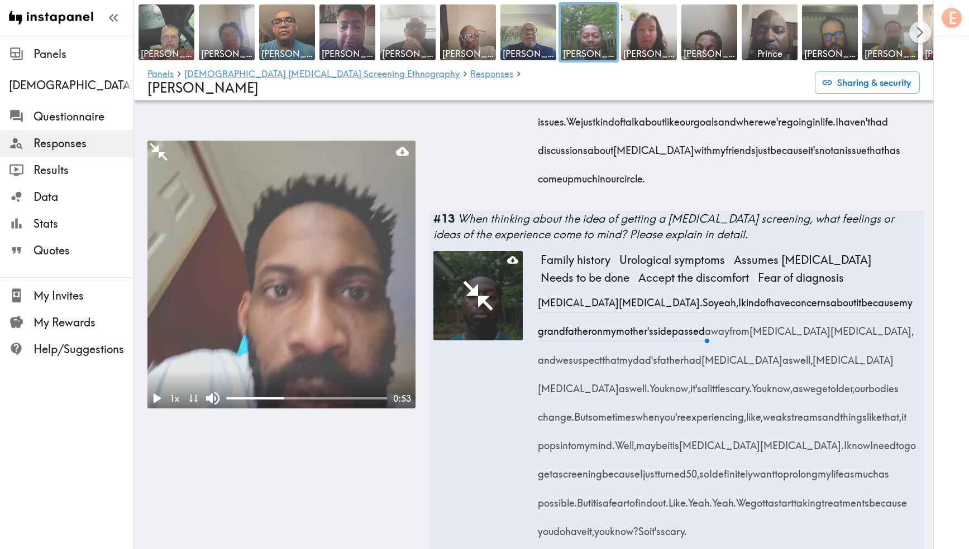
click at [371, 261] on video at bounding box center [281, 275] width 268 height 268
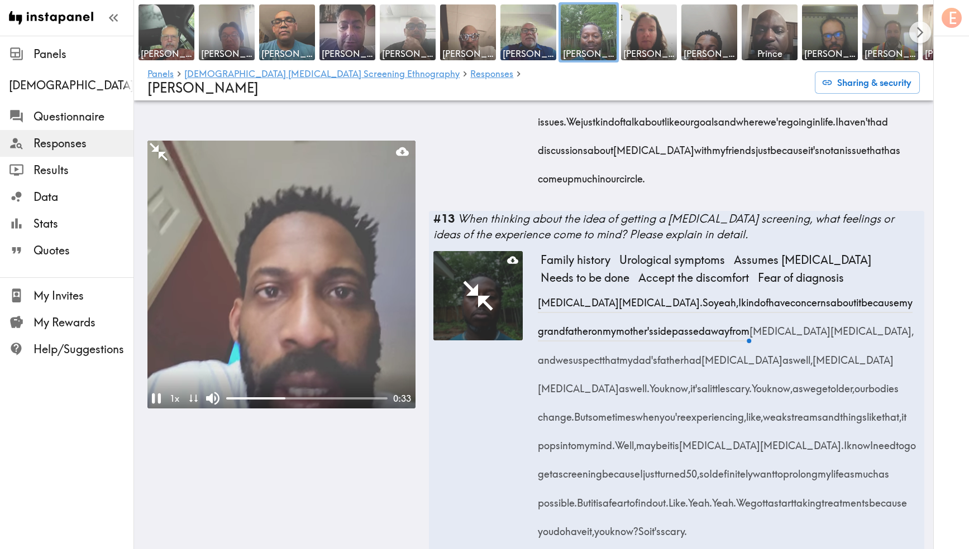
click at [371, 261] on video at bounding box center [281, 275] width 268 height 268
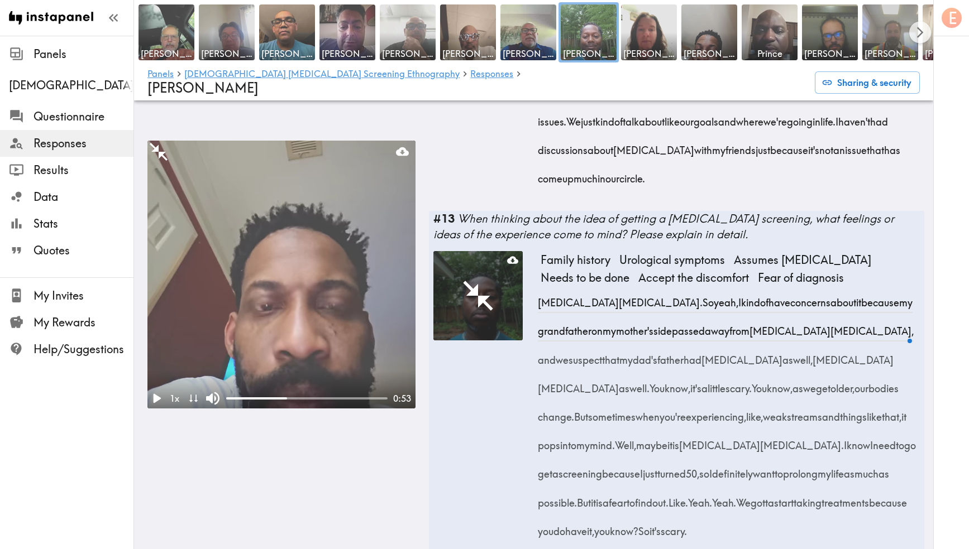
click at [371, 261] on video at bounding box center [281, 275] width 268 height 268
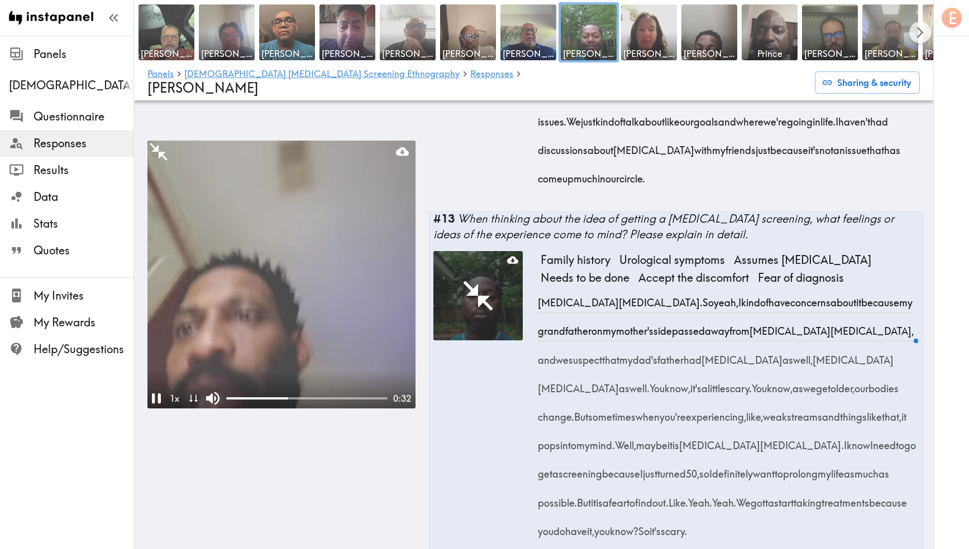
click at [371, 261] on video at bounding box center [281, 275] width 268 height 268
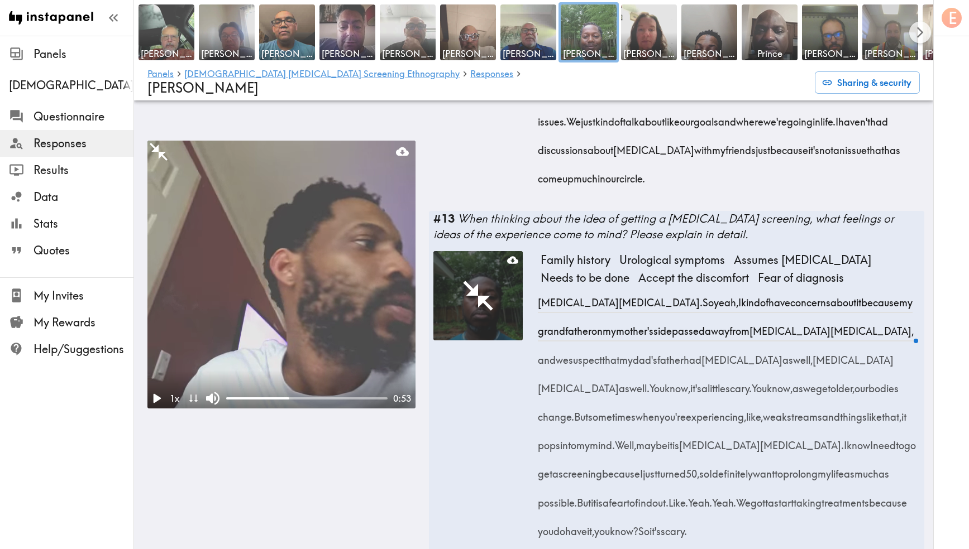
click at [371, 261] on video at bounding box center [281, 275] width 268 height 268
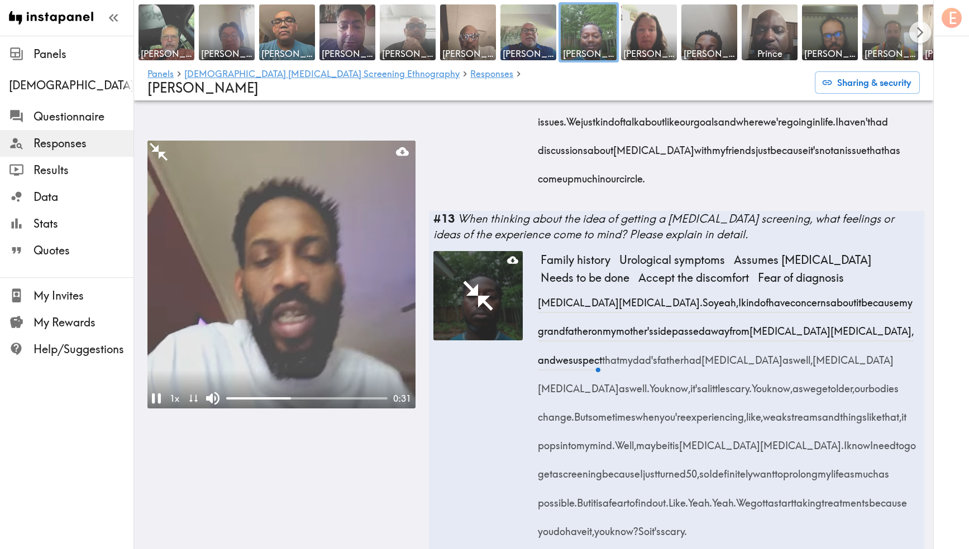
click at [371, 261] on video at bounding box center [281, 275] width 268 height 268
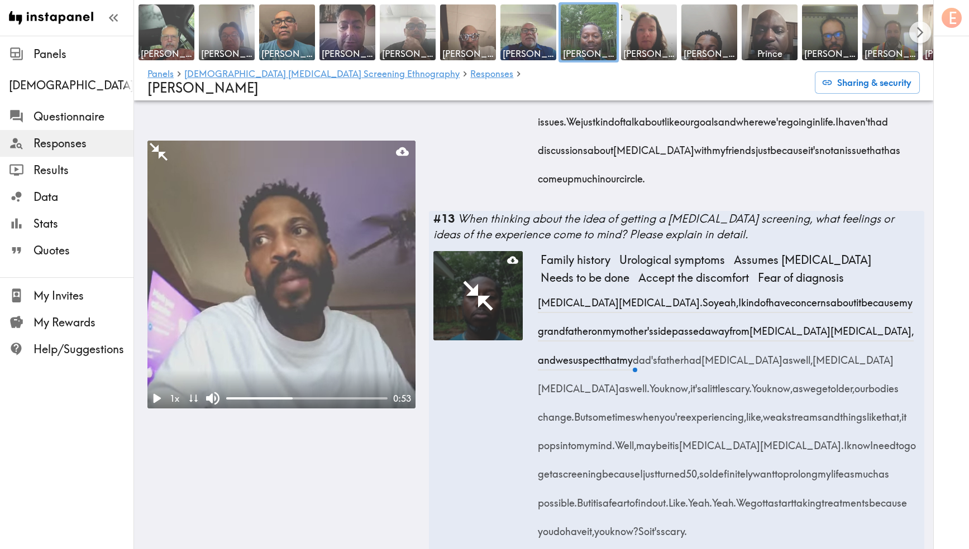
click at [371, 261] on video at bounding box center [281, 275] width 268 height 268
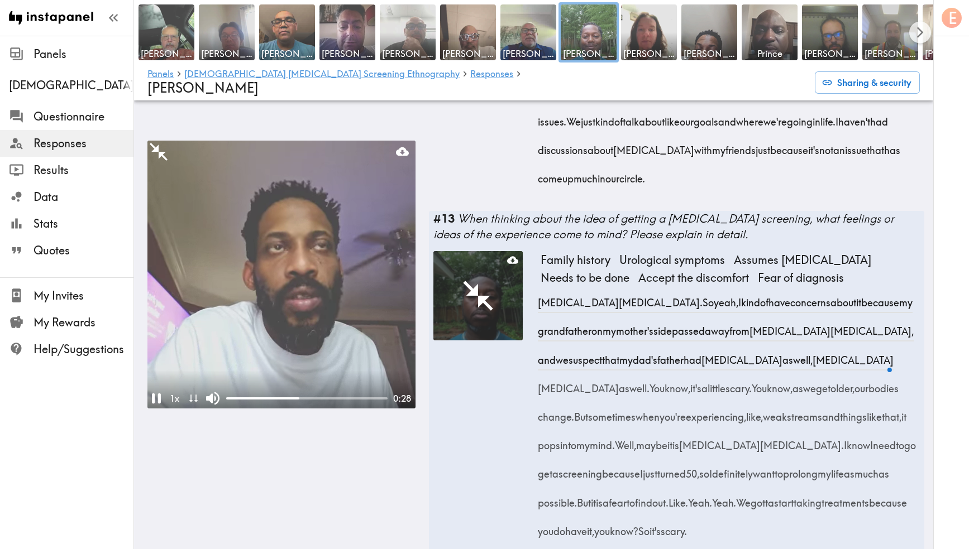
click at [371, 261] on video at bounding box center [281, 275] width 268 height 268
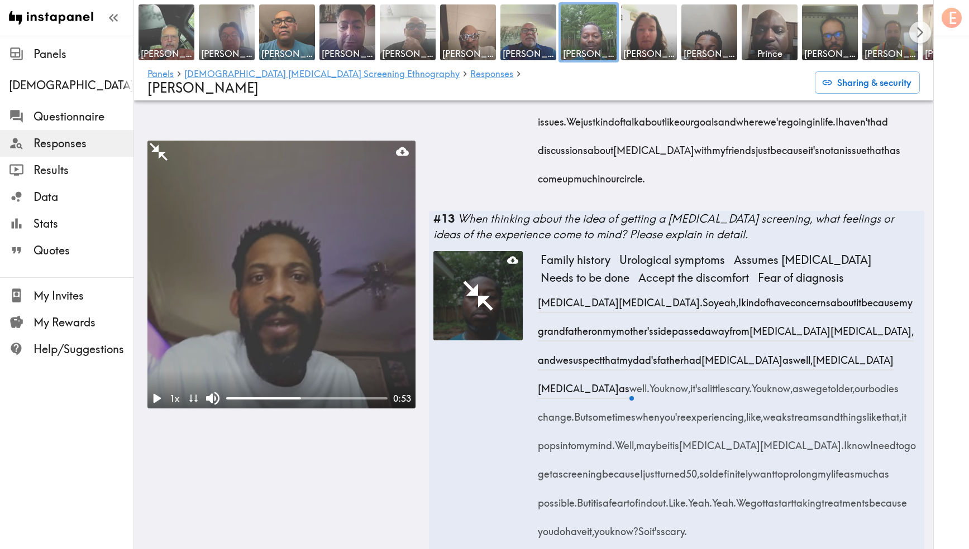
click at [371, 261] on video at bounding box center [281, 275] width 268 height 268
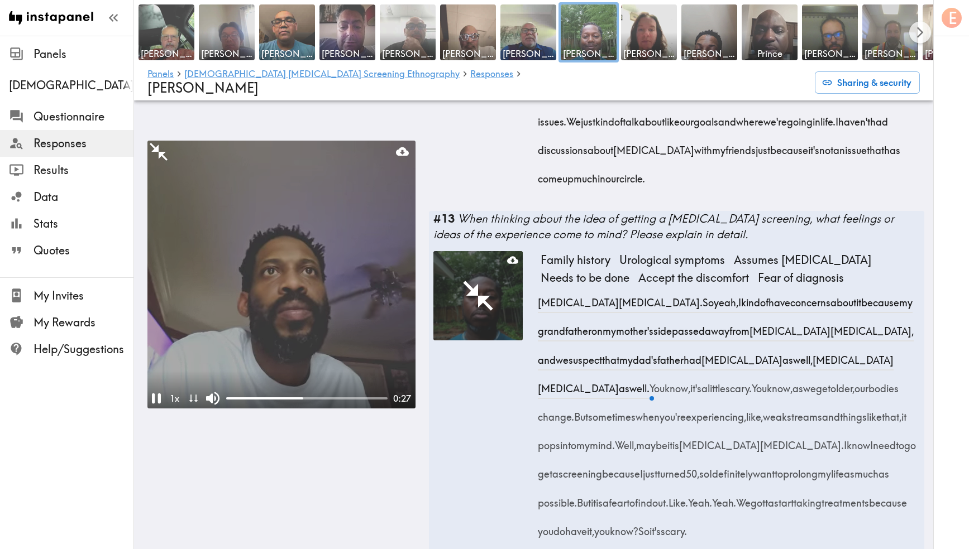
click at [371, 261] on video at bounding box center [281, 275] width 268 height 268
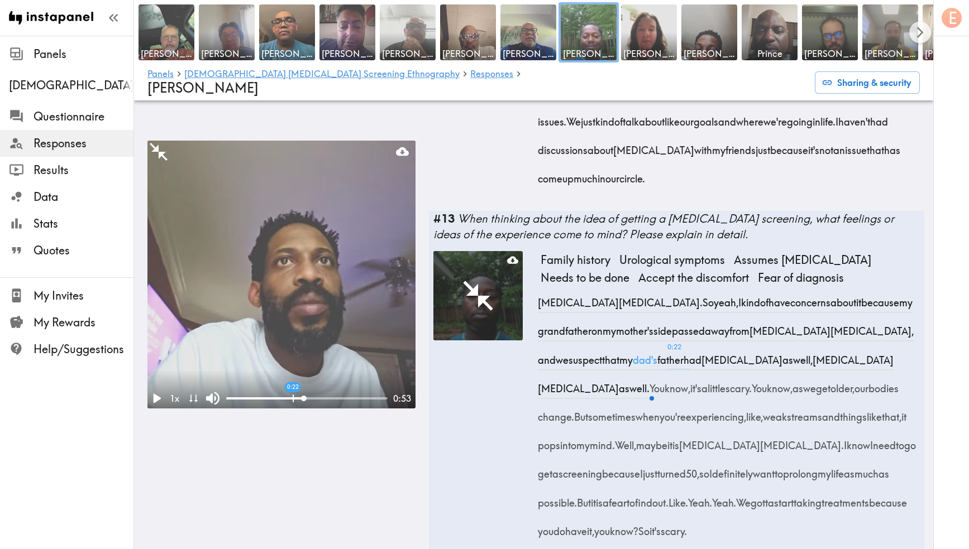
click at [293, 393] on div "0:22" at bounding box center [306, 398] width 161 height 11
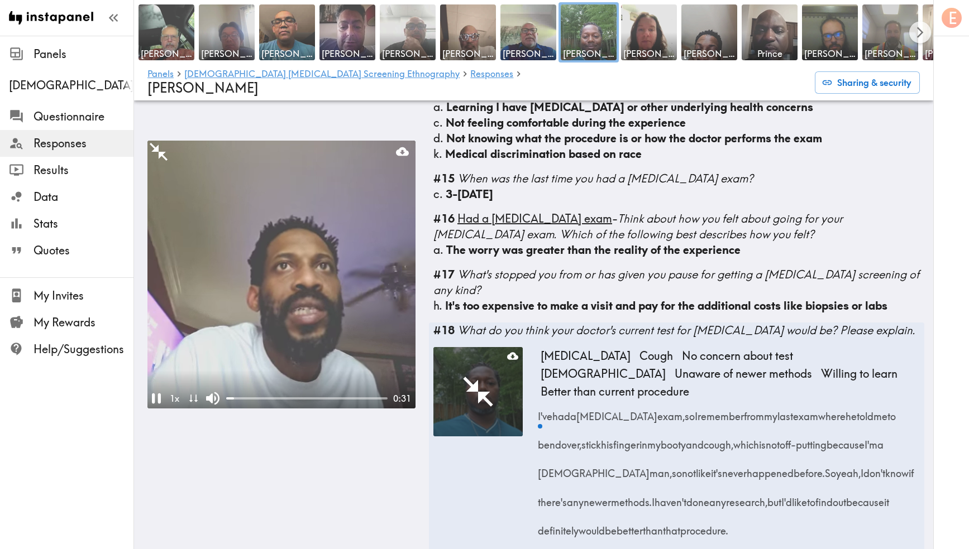
scroll to position [2041, 0]
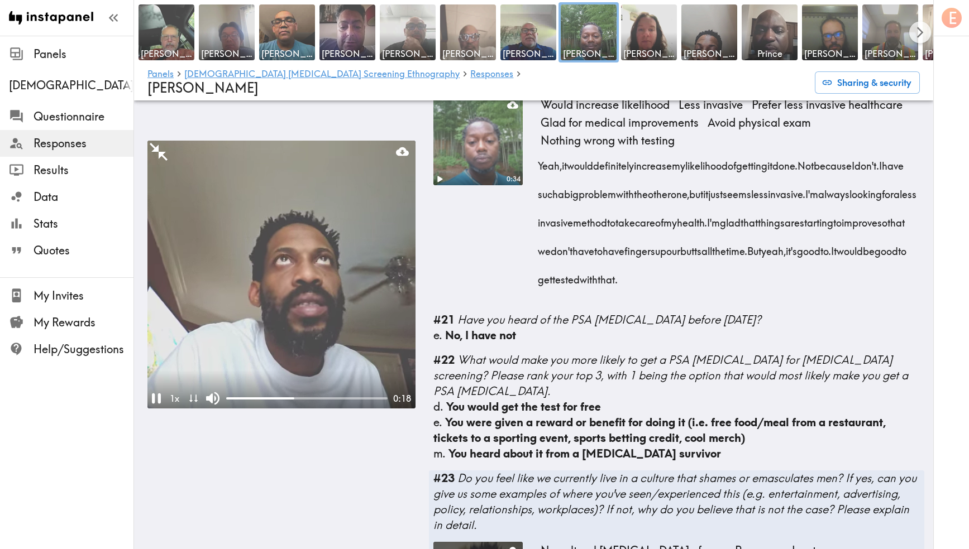
scroll to position [2957, 0]
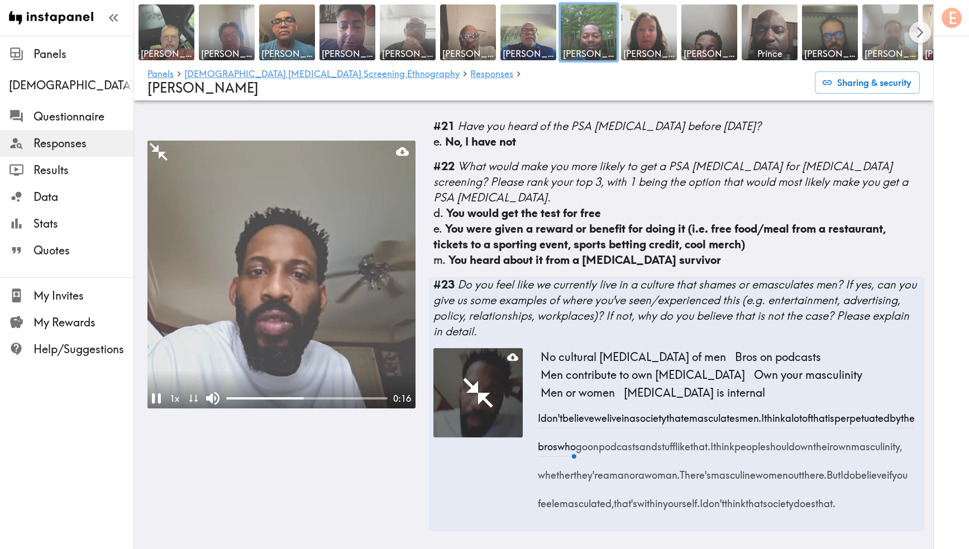
click at [893, 41] on img at bounding box center [890, 32] width 59 height 59
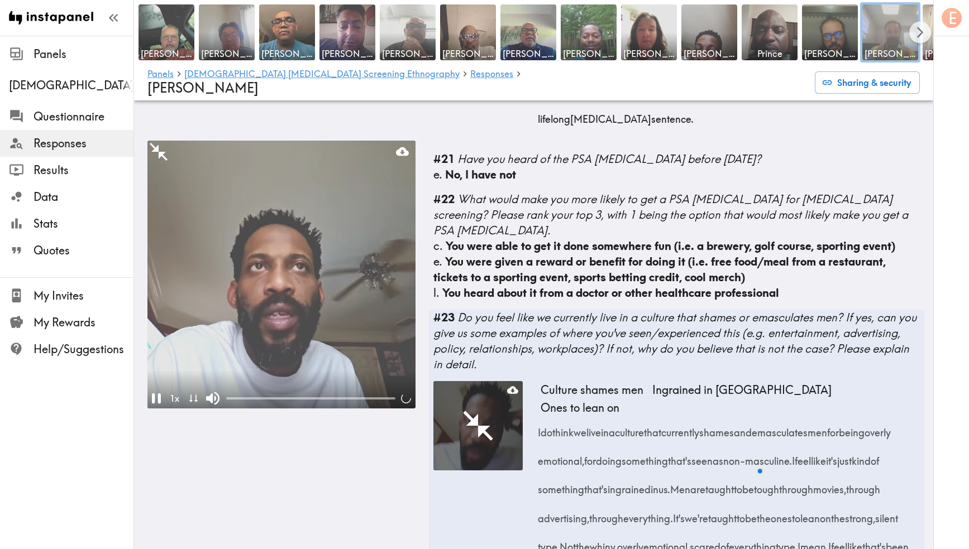
scroll to position [3048, 0]
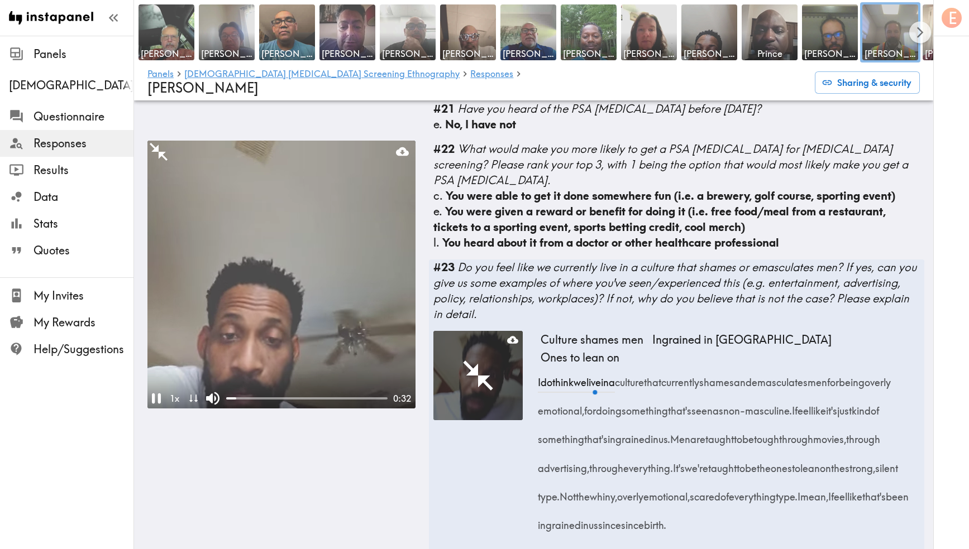
click at [374, 316] on video at bounding box center [281, 275] width 268 height 268
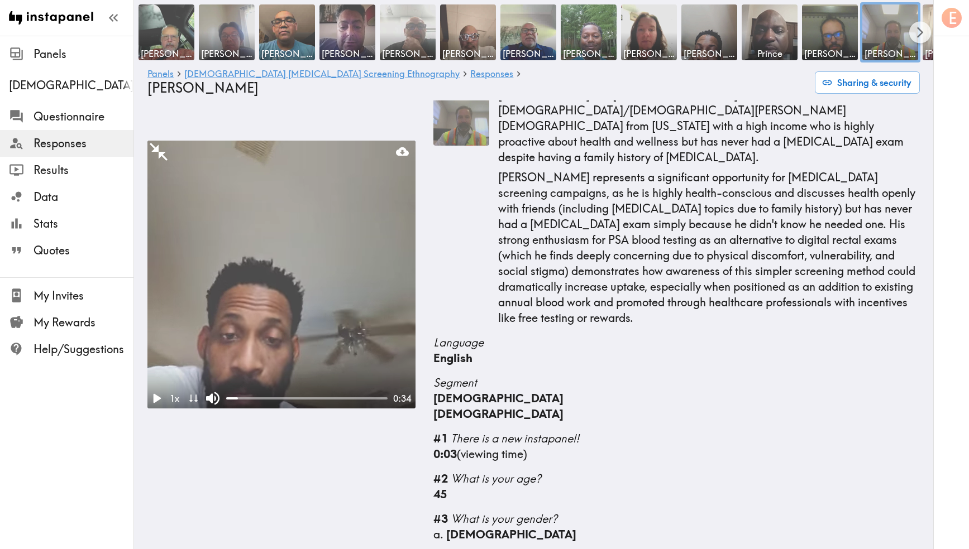
scroll to position [0, 0]
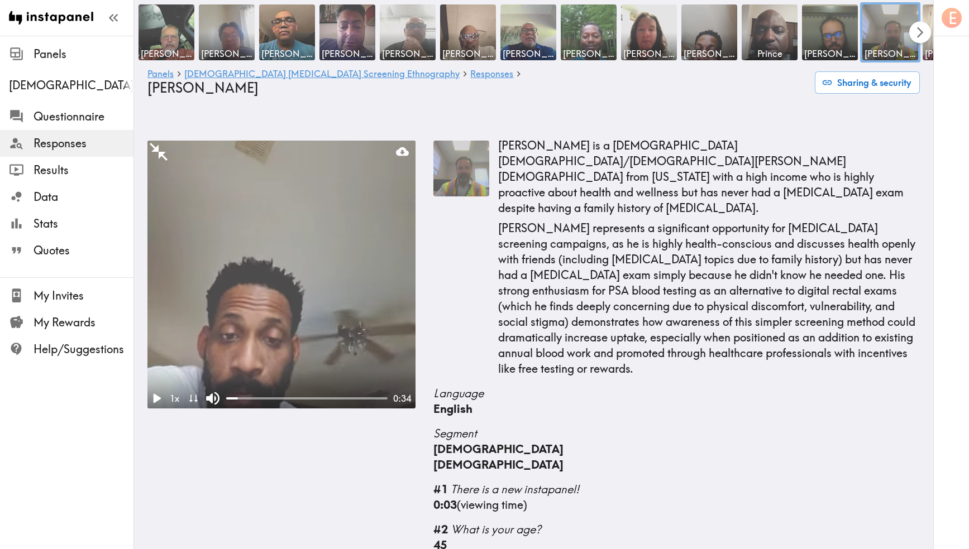
click at [915, 30] on icon "Scroll right" at bounding box center [919, 32] width 13 height 13
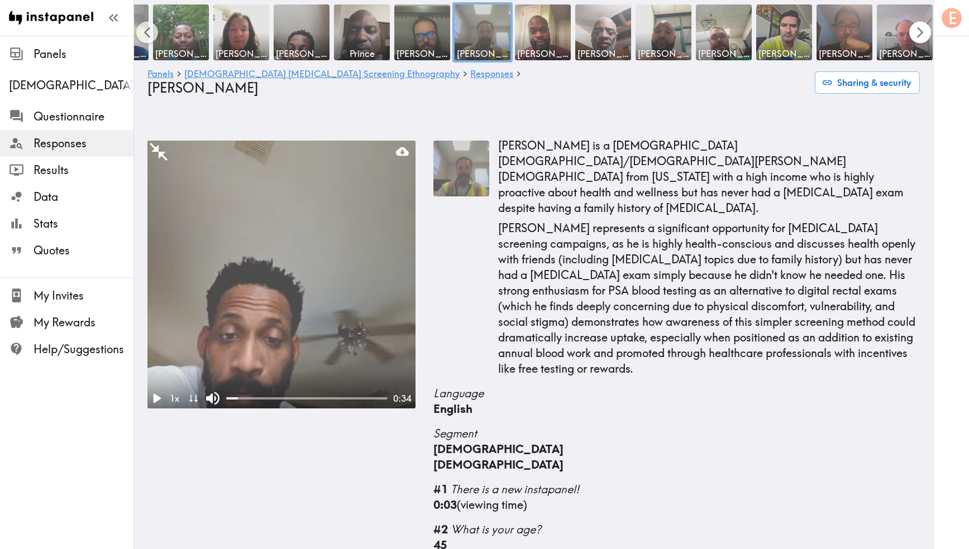
scroll to position [0, 532]
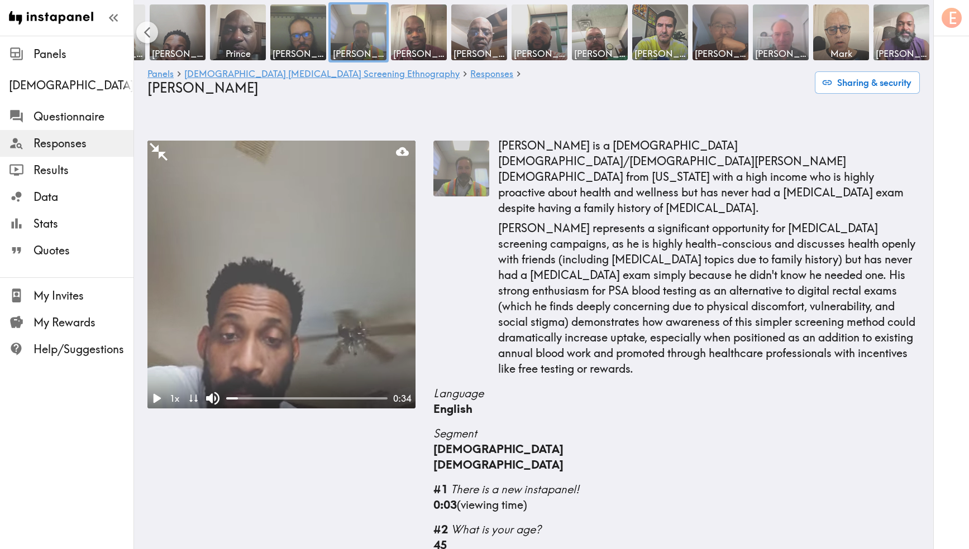
click at [772, 46] on img at bounding box center [781, 32] width 59 height 59
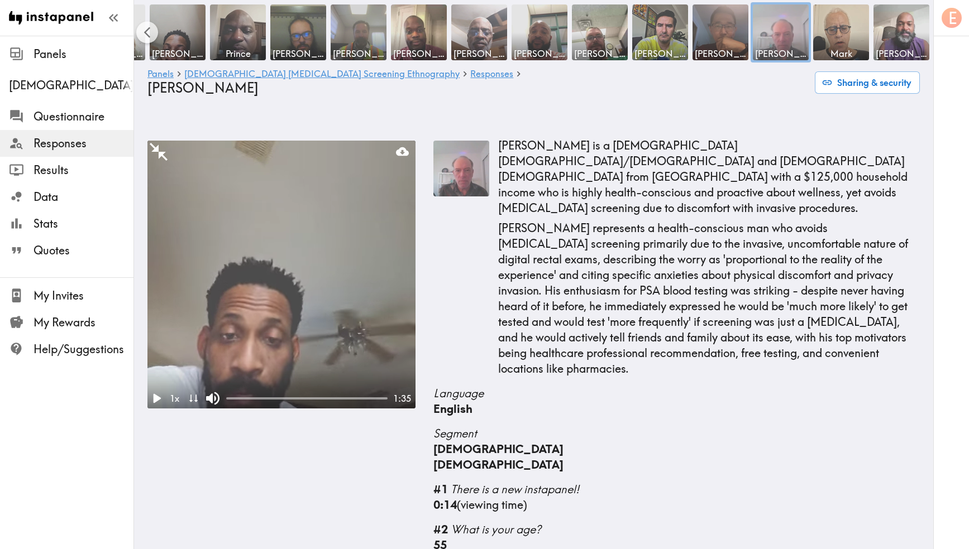
scroll to position [3373, 0]
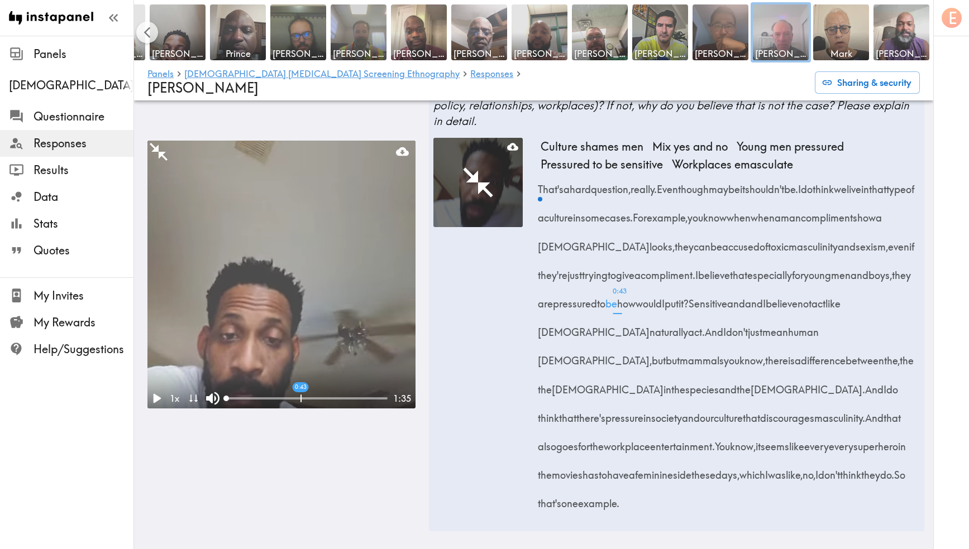
click at [300, 393] on div "0:43" at bounding box center [306, 398] width 161 height 11
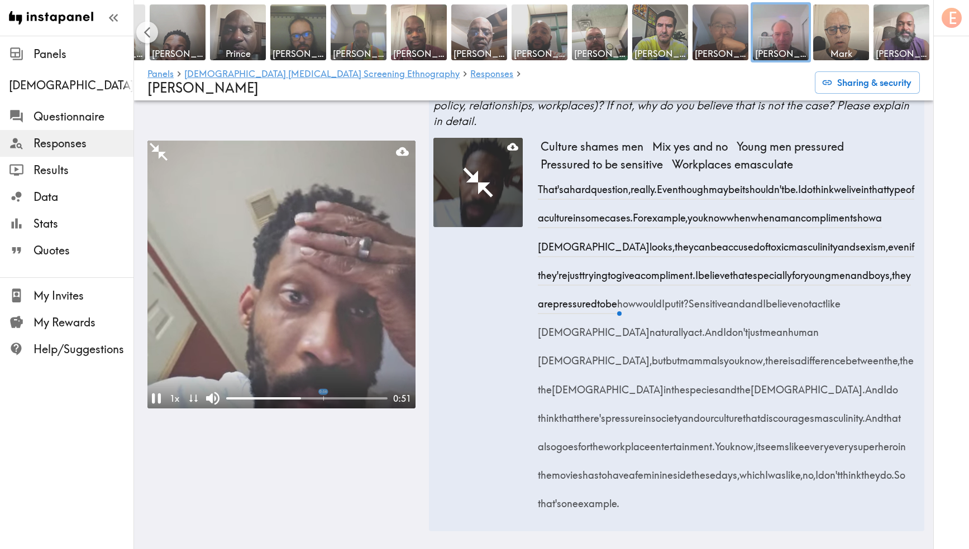
click at [308, 346] on video at bounding box center [281, 275] width 268 height 268
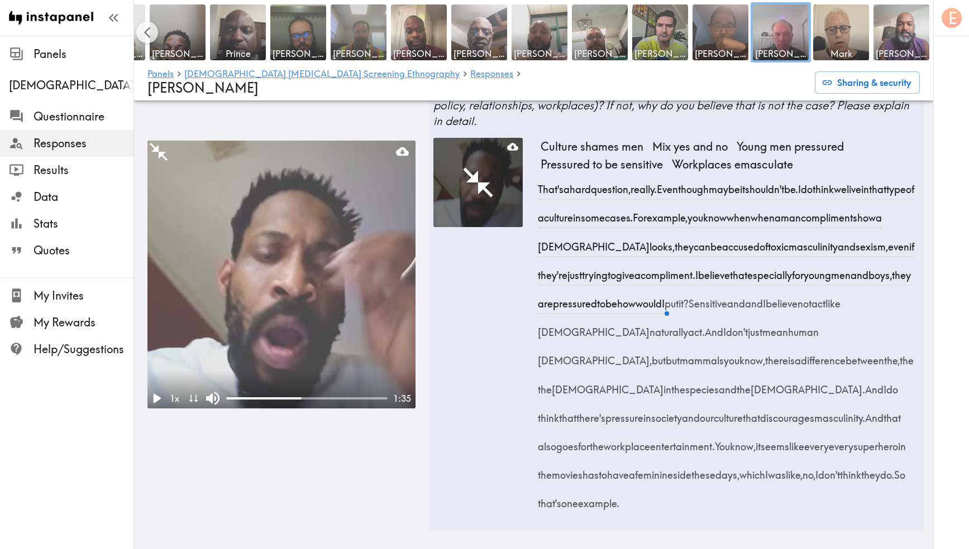
click at [315, 331] on video at bounding box center [281, 275] width 268 height 268
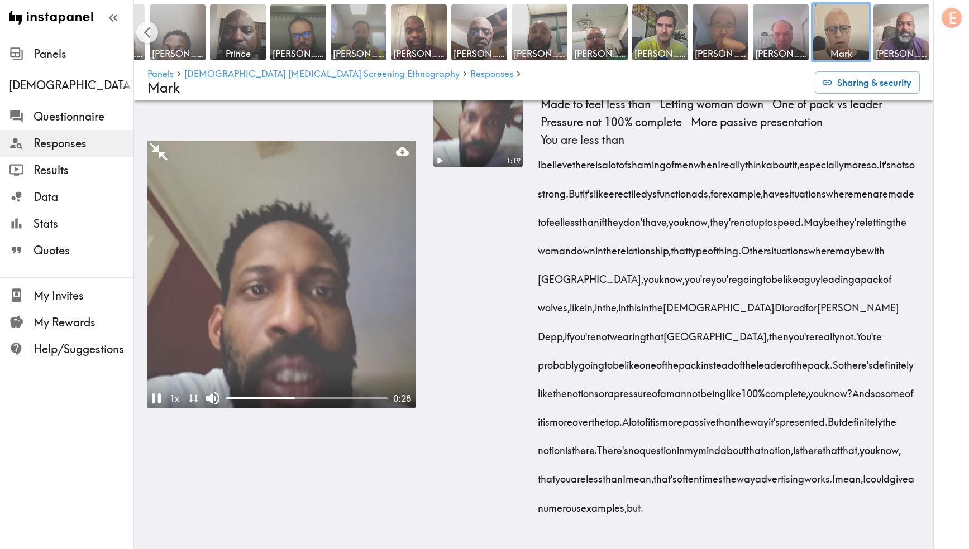
scroll to position [1053, 0]
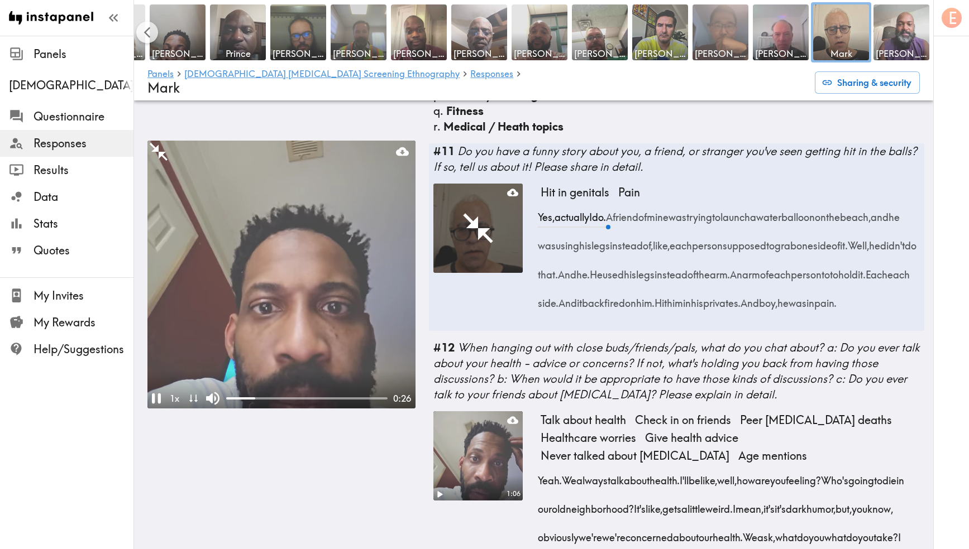
click at [735, 46] on img at bounding box center [720, 32] width 59 height 59
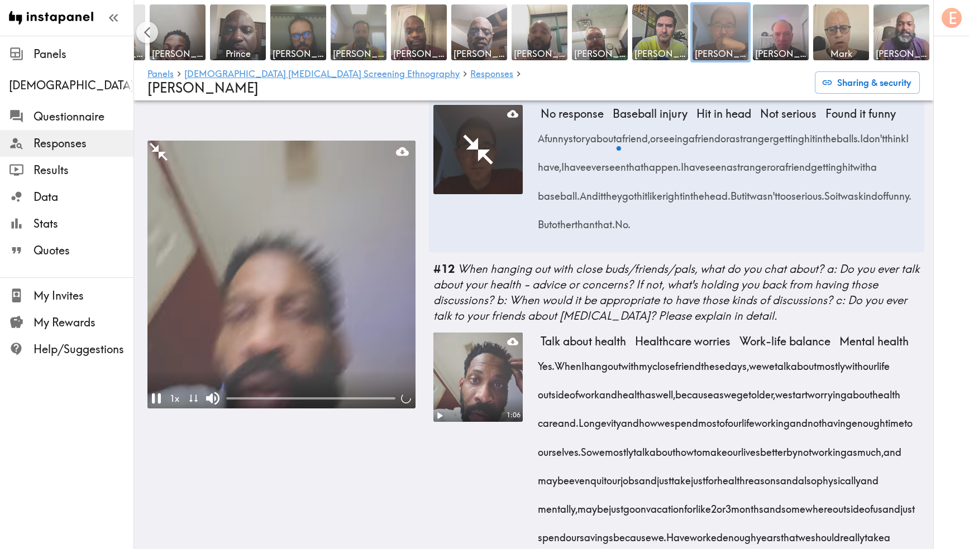
scroll to position [991, 0]
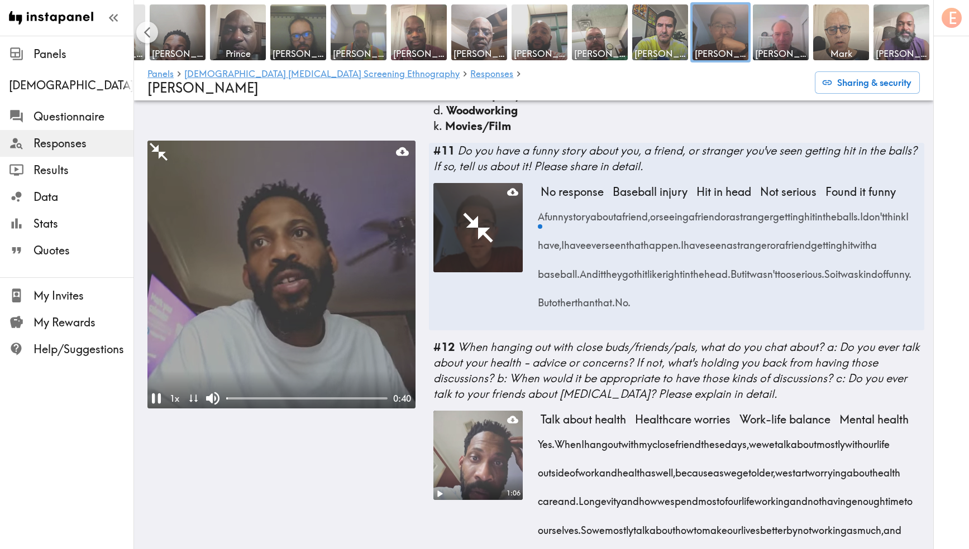
click at [283, 325] on video at bounding box center [281, 275] width 268 height 268
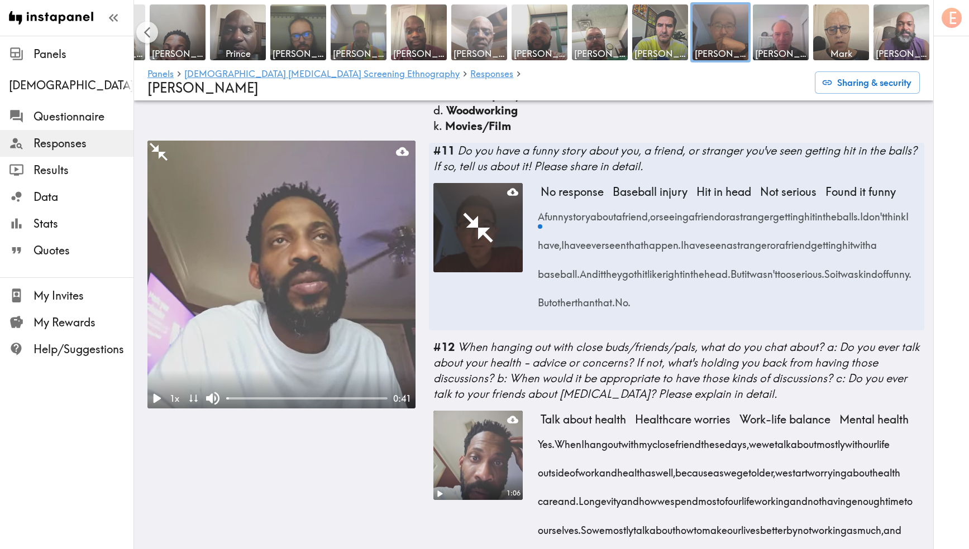
click at [471, 33] on img at bounding box center [479, 32] width 59 height 59
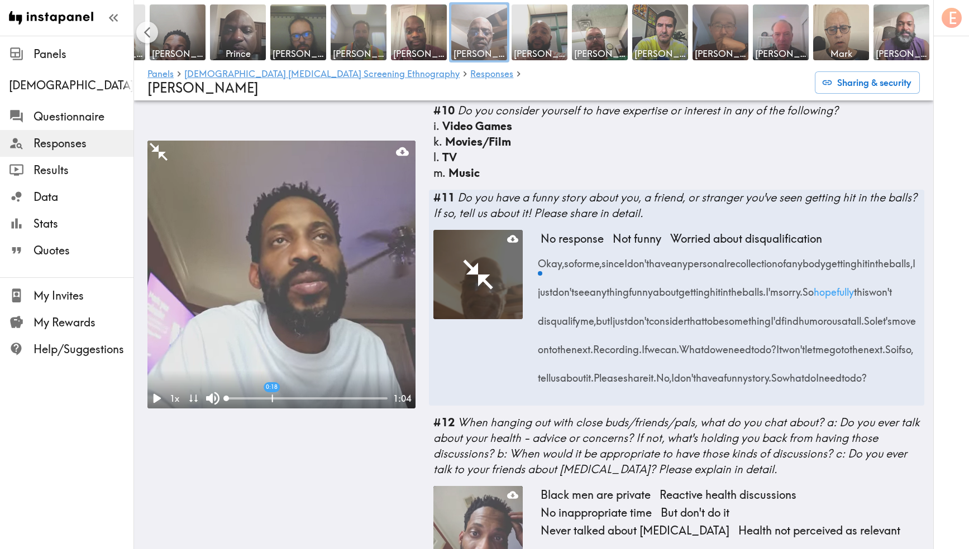
click at [274, 398] on div at bounding box center [306, 399] width 161 height 2
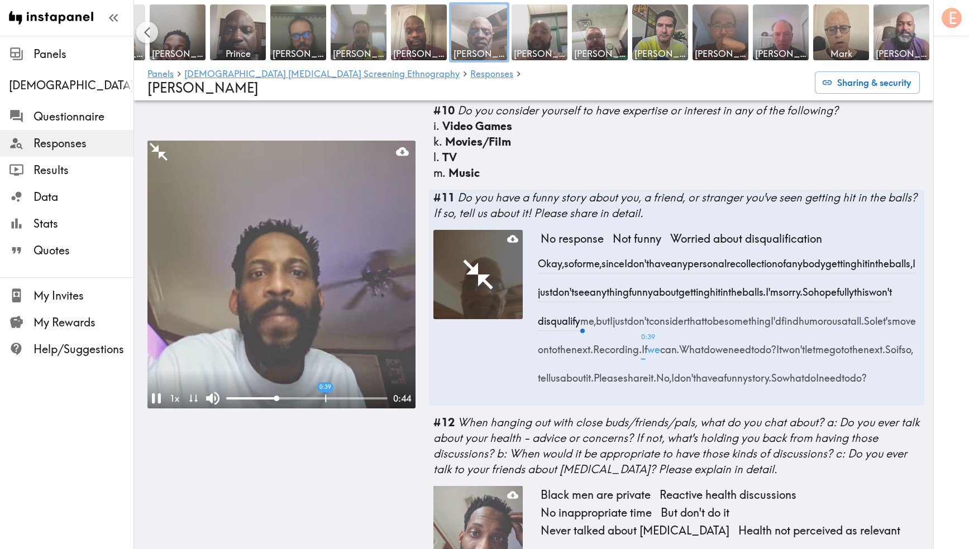
click at [326, 398] on div at bounding box center [306, 399] width 161 height 2
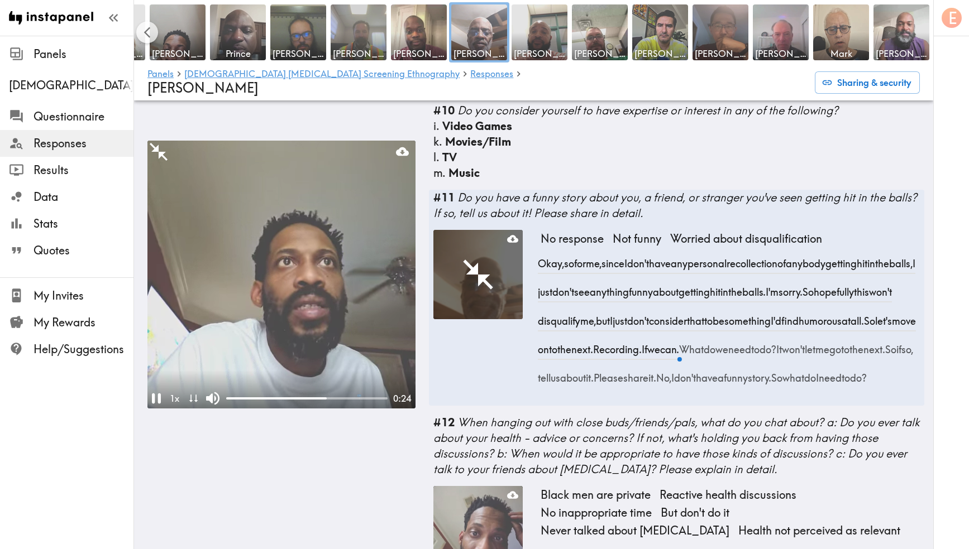
click at [341, 339] on video at bounding box center [281, 275] width 268 height 268
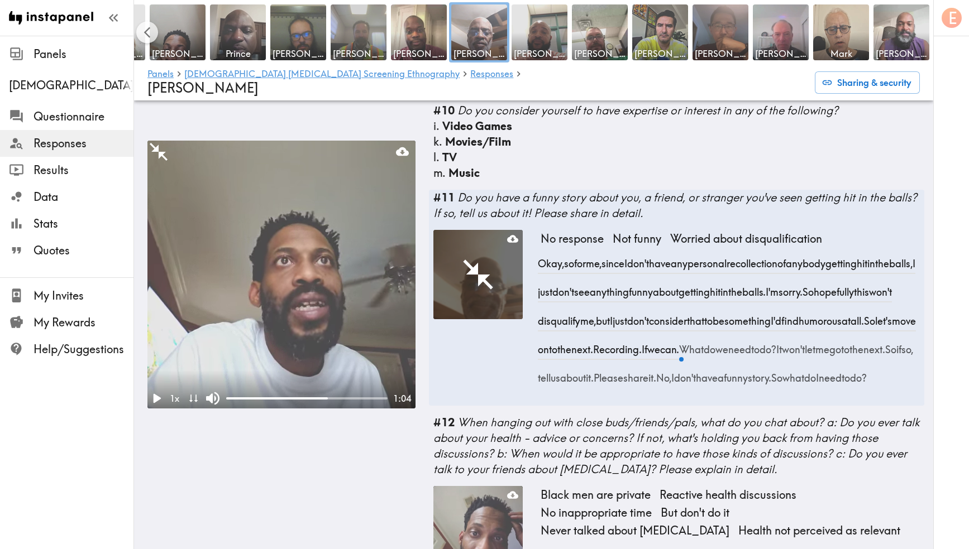
click at [366, 340] on video at bounding box center [281, 275] width 268 height 268
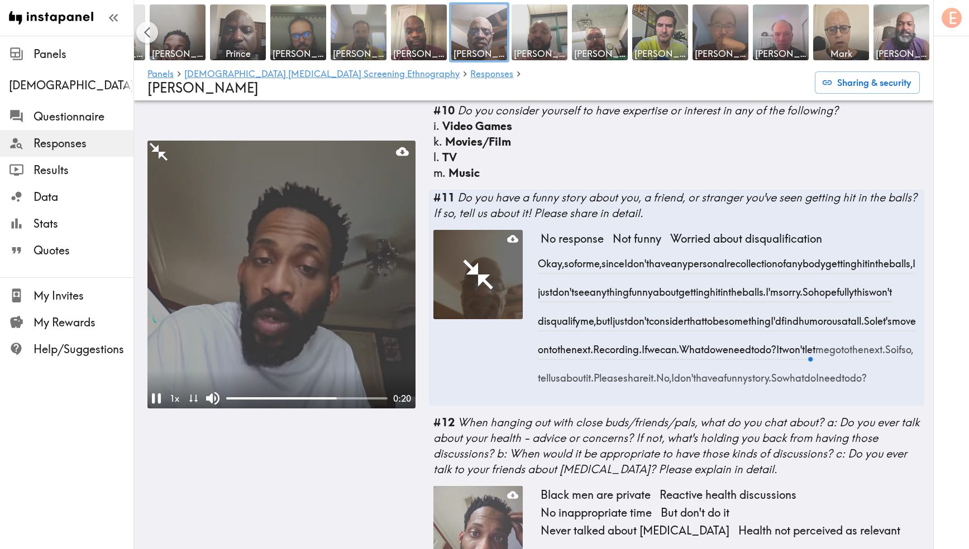
click at [366, 321] on video at bounding box center [281, 275] width 268 height 268
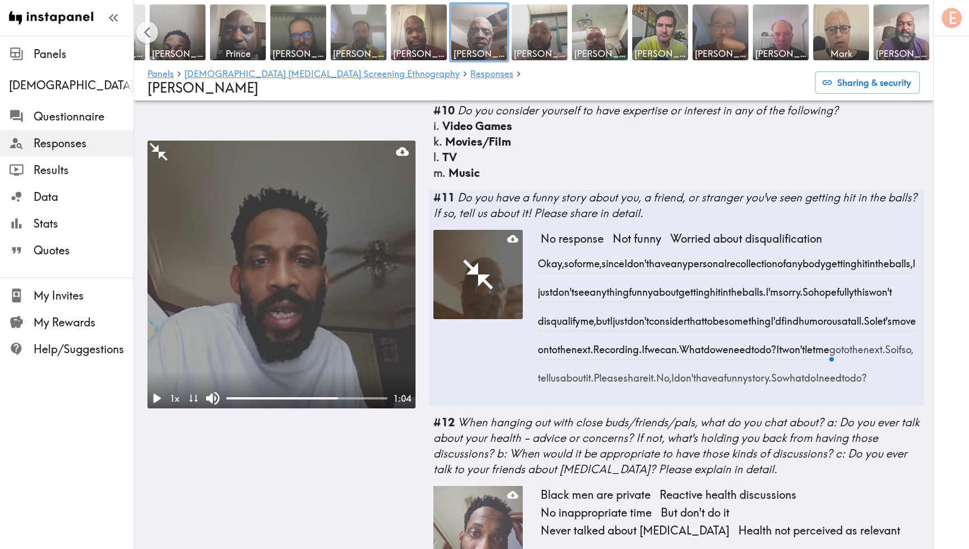
click at [357, 265] on video at bounding box center [281, 275] width 268 height 268
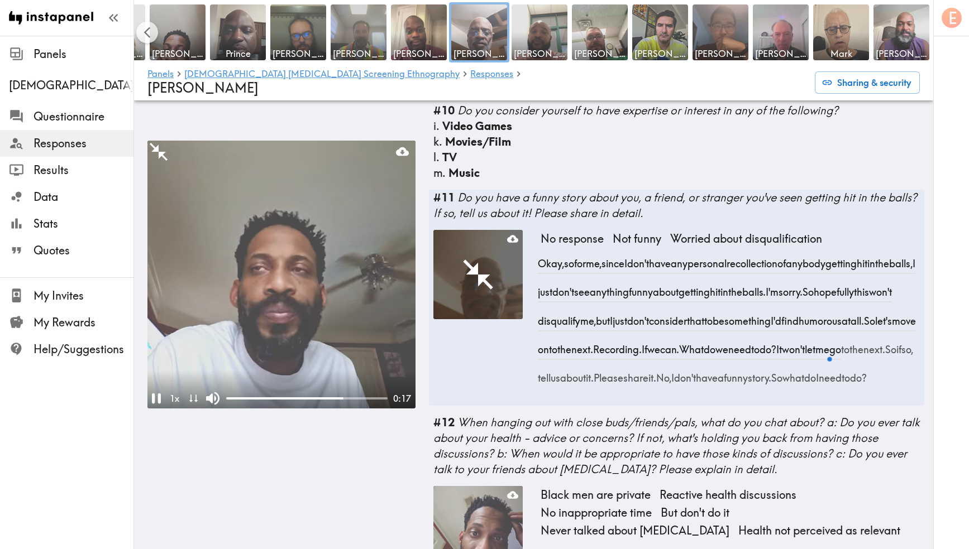
click at [357, 265] on video at bounding box center [281, 275] width 268 height 268
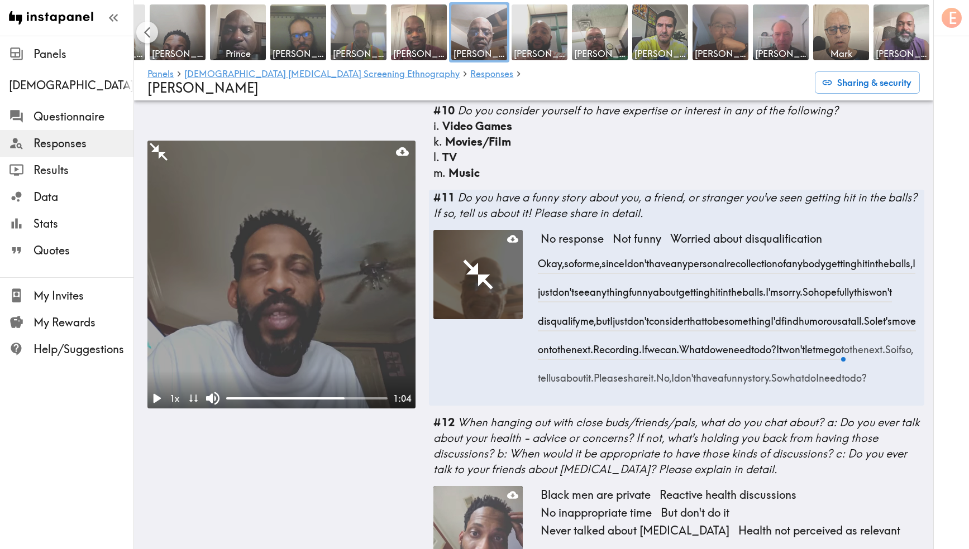
click at [375, 275] on video at bounding box center [281, 275] width 268 height 268
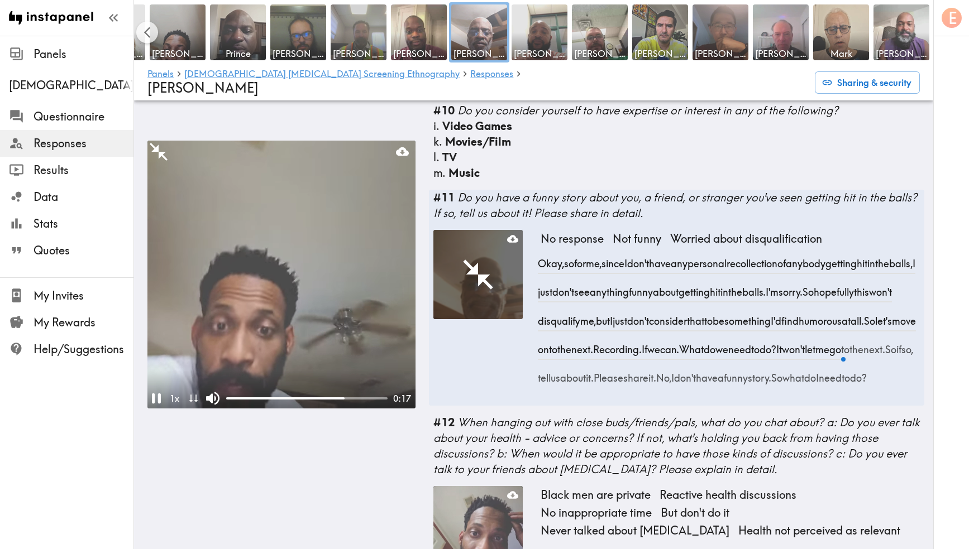
click at [375, 275] on video at bounding box center [281, 275] width 268 height 268
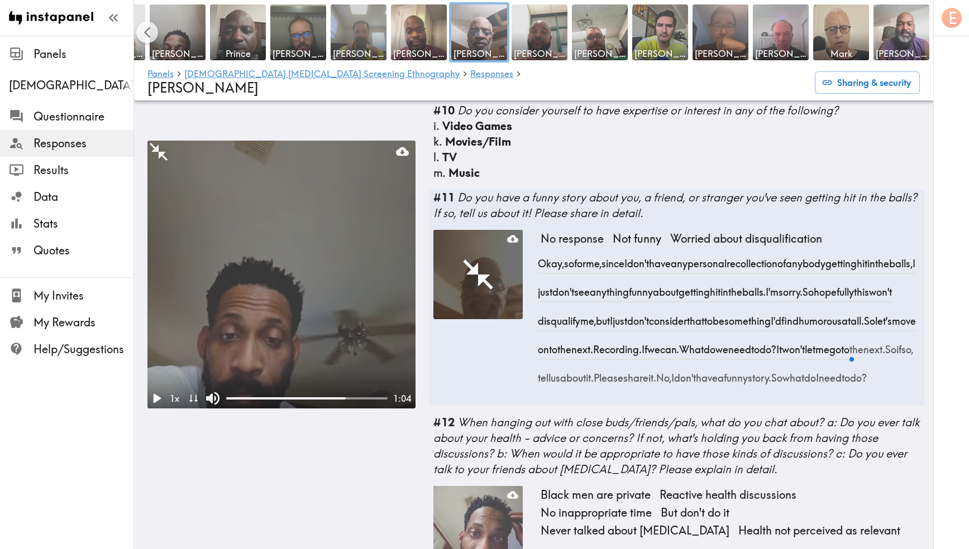
click at [375, 275] on video at bounding box center [281, 275] width 268 height 268
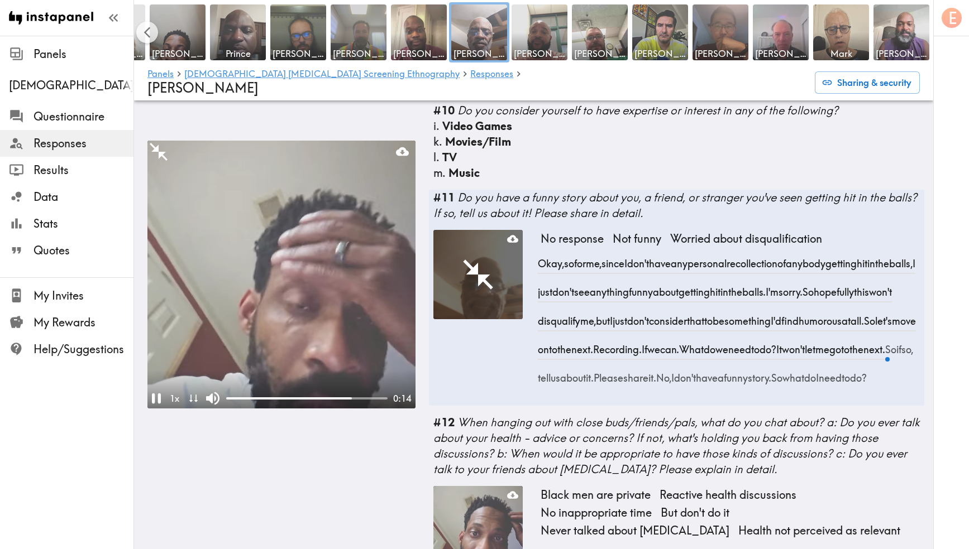
click at [350, 298] on video at bounding box center [281, 275] width 268 height 268
